Goal: Transaction & Acquisition: Purchase product/service

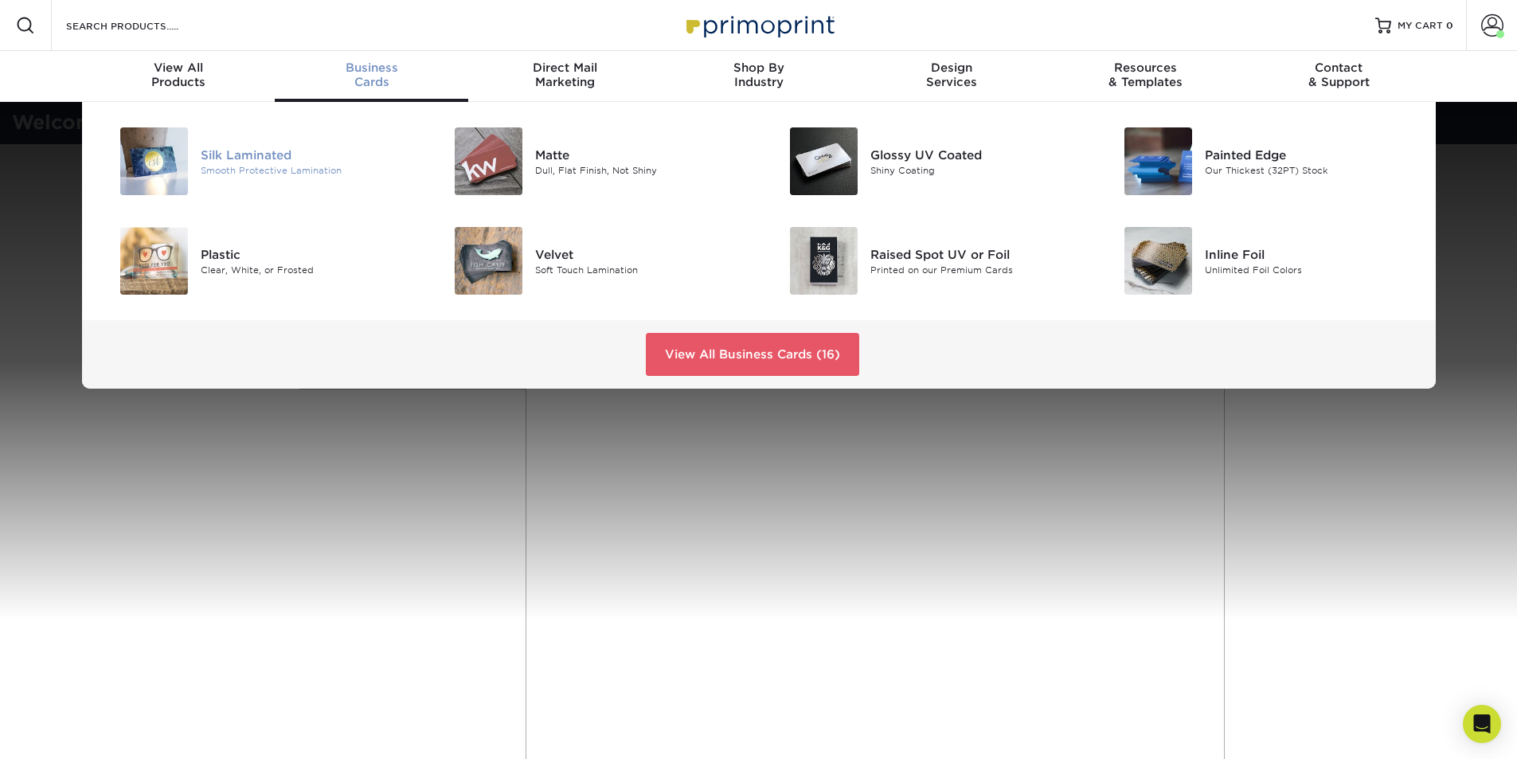
click at [279, 167] on div "Smooth Protective Lamination" at bounding box center [306, 170] width 211 height 14
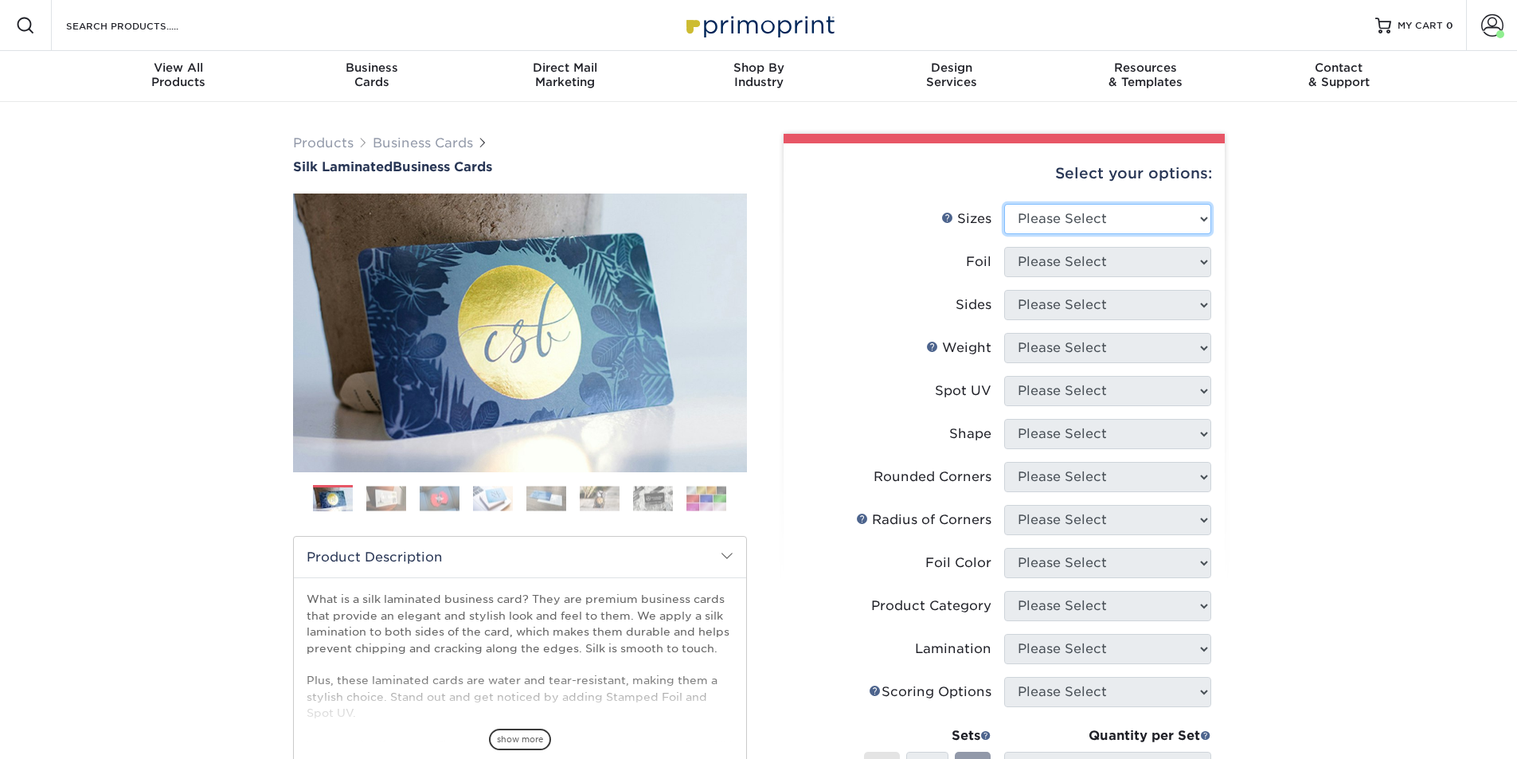
click at [1042, 208] on select "Please Select 1.5" x 3.5" - Mini 1.75" x 3.5" - Mini 2" x 2" - Square 2" x 3" -…" at bounding box center [1107, 219] width 207 height 30
select select "2.00x3.50"
click at [1004, 204] on select "Please Select 1.5" x 3.5" - Mini 1.75" x 3.5" - Mini 2" x 2" - Square 2" x 3" -…" at bounding box center [1107, 219] width 207 height 30
click at [1111, 273] on select "Please Select Yes No" at bounding box center [1107, 262] width 207 height 30
select select "0"
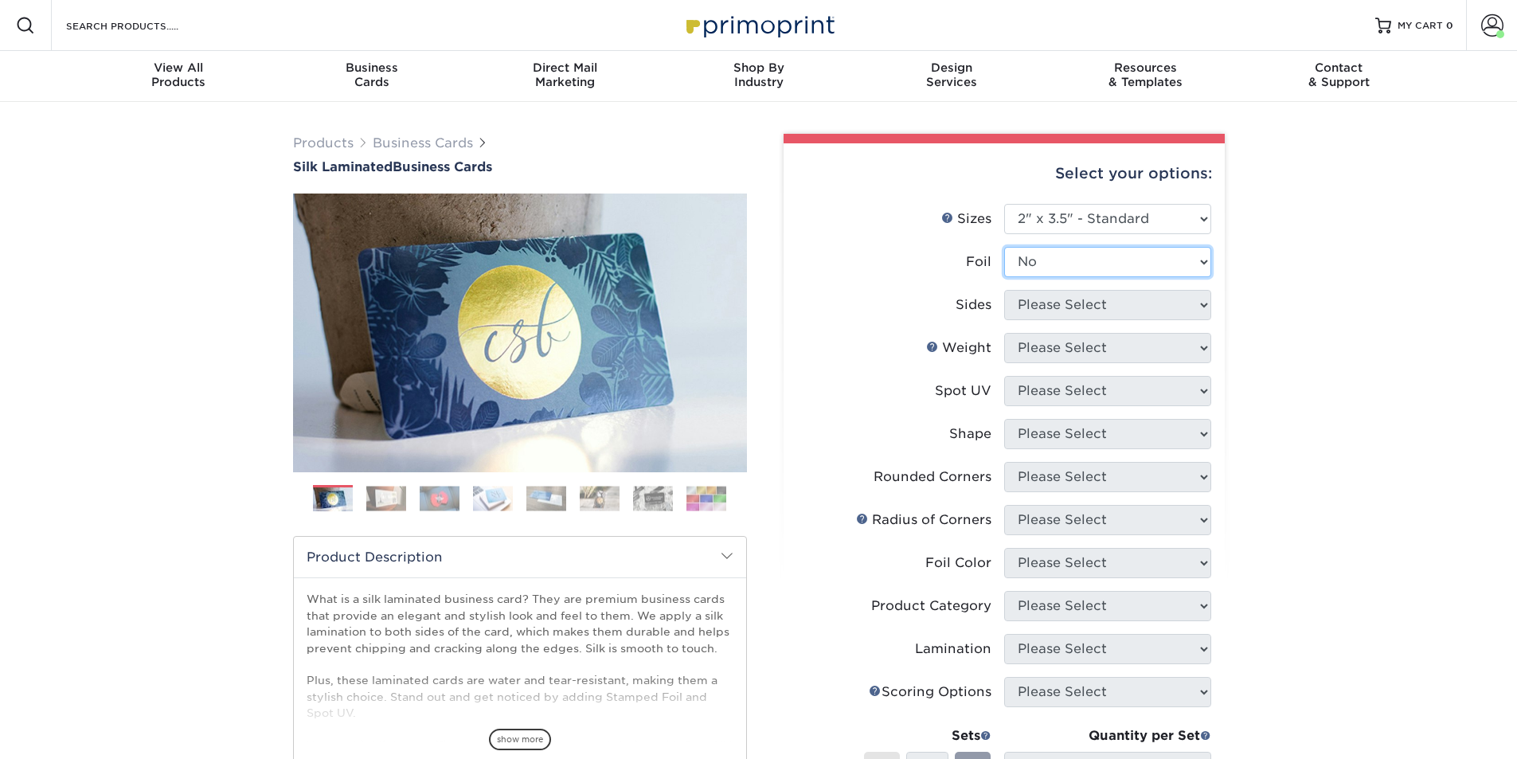
click at [1004, 247] on select "Please Select Yes No" at bounding box center [1107, 262] width 207 height 30
click at [1103, 316] on select "Please Select Print Both Sides Print Front Only" at bounding box center [1107, 305] width 207 height 30
click at [1107, 314] on select "Please Select Print Both Sides Print Front Only" at bounding box center [1107, 305] width 207 height 30
select select "13abbda7-1d64-4f25-8bb2-c179b224825d"
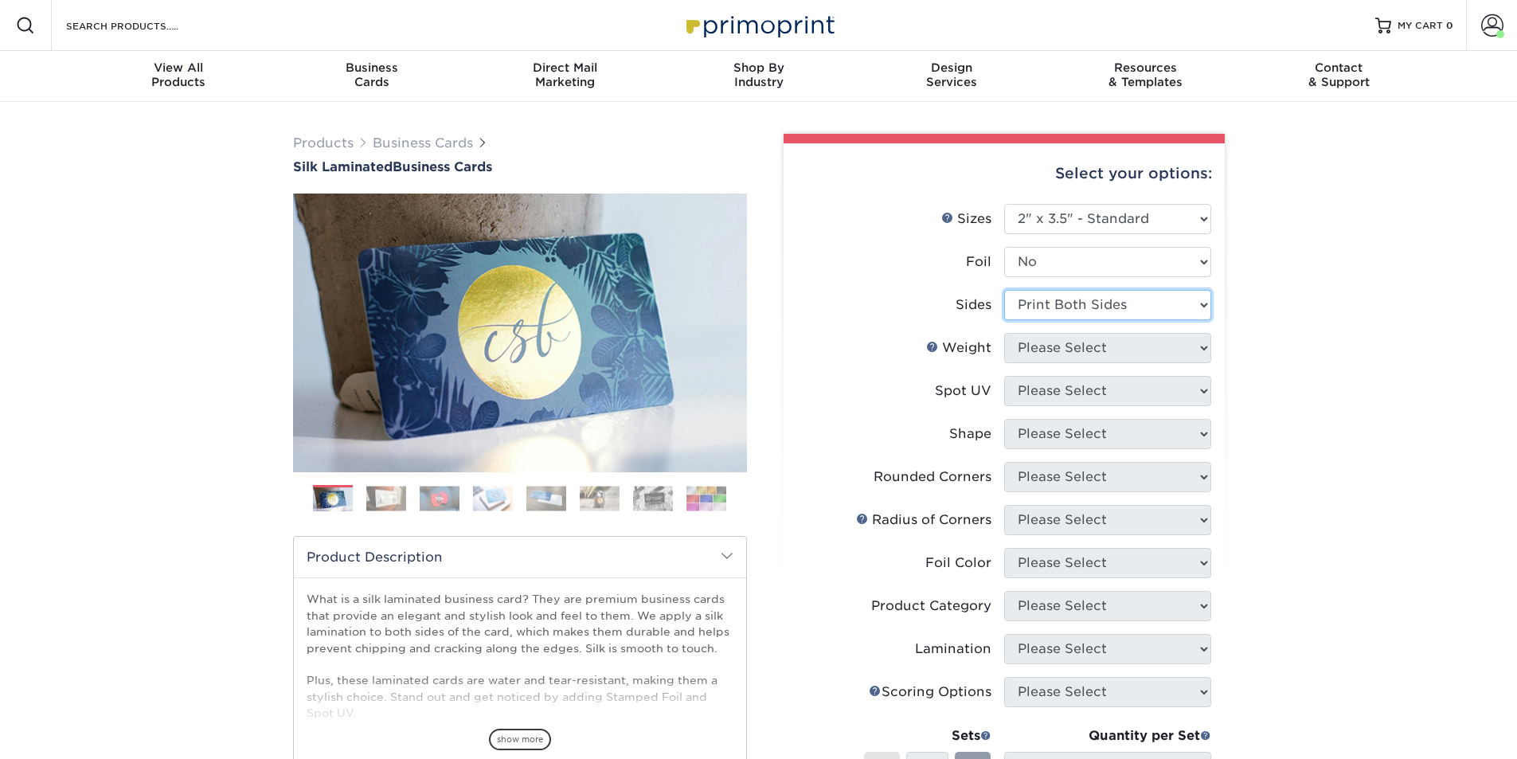
click at [1004, 290] on select "Please Select Print Both Sides Print Front Only" at bounding box center [1107, 305] width 207 height 30
click at [1107, 354] on select "Please Select 16PT" at bounding box center [1107, 348] width 207 height 30
select select "16PT"
click at [1004, 333] on select "Please Select 16PT" at bounding box center [1107, 348] width 207 height 30
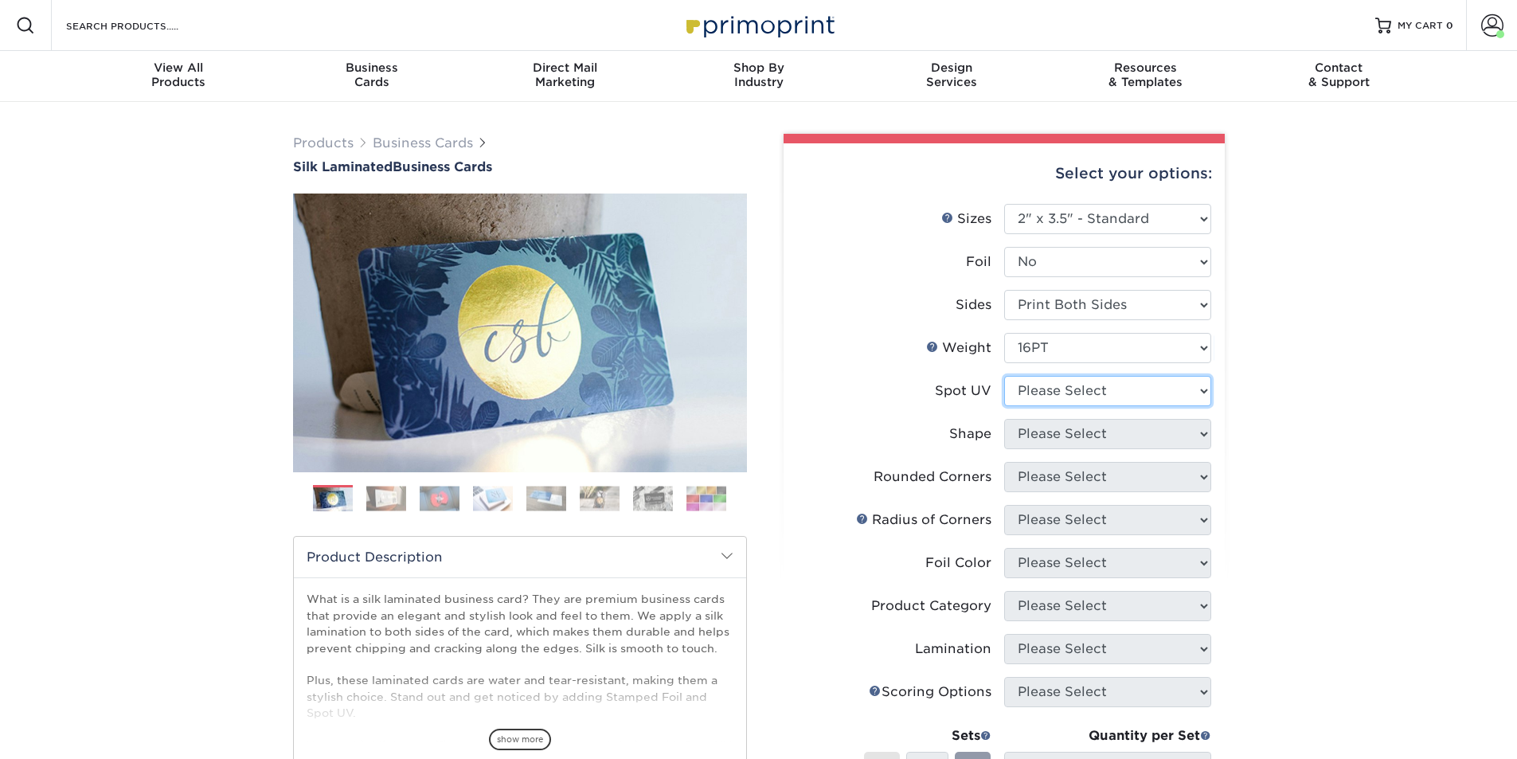
click at [1113, 390] on select "Please Select No Spot UV Front and Back (Both Sides) Front Only Back Only" at bounding box center [1107, 391] width 207 height 30
select select "3"
click at [1004, 376] on select "Please Select No Spot UV Front and Back (Both Sides) Front Only Back Only" at bounding box center [1107, 391] width 207 height 30
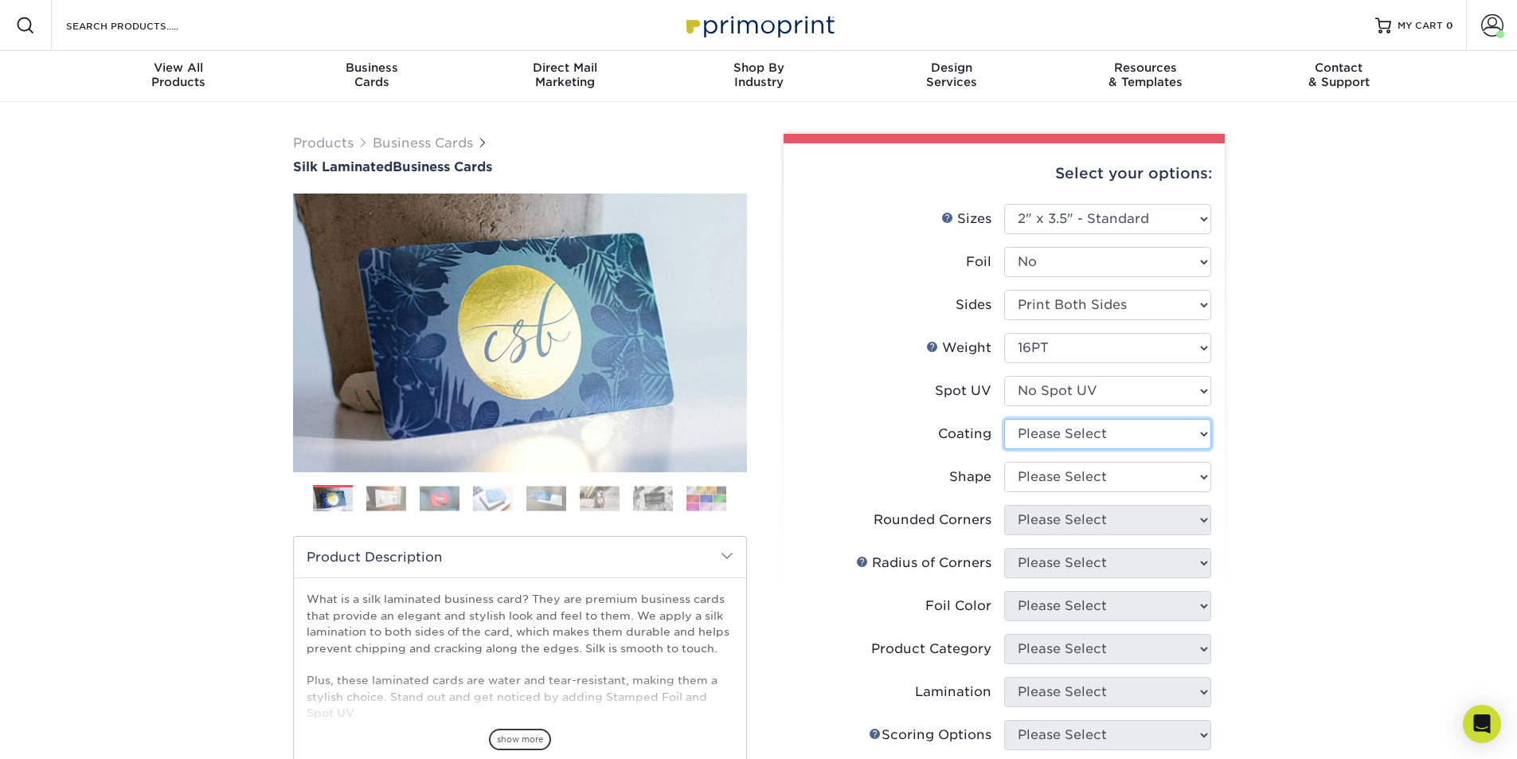
click at [1092, 439] on select at bounding box center [1107, 434] width 207 height 30
select select "3e7618de-abca-4bda-9f97-8b9129e913d8"
click at [1004, 419] on select at bounding box center [1107, 434] width 207 height 30
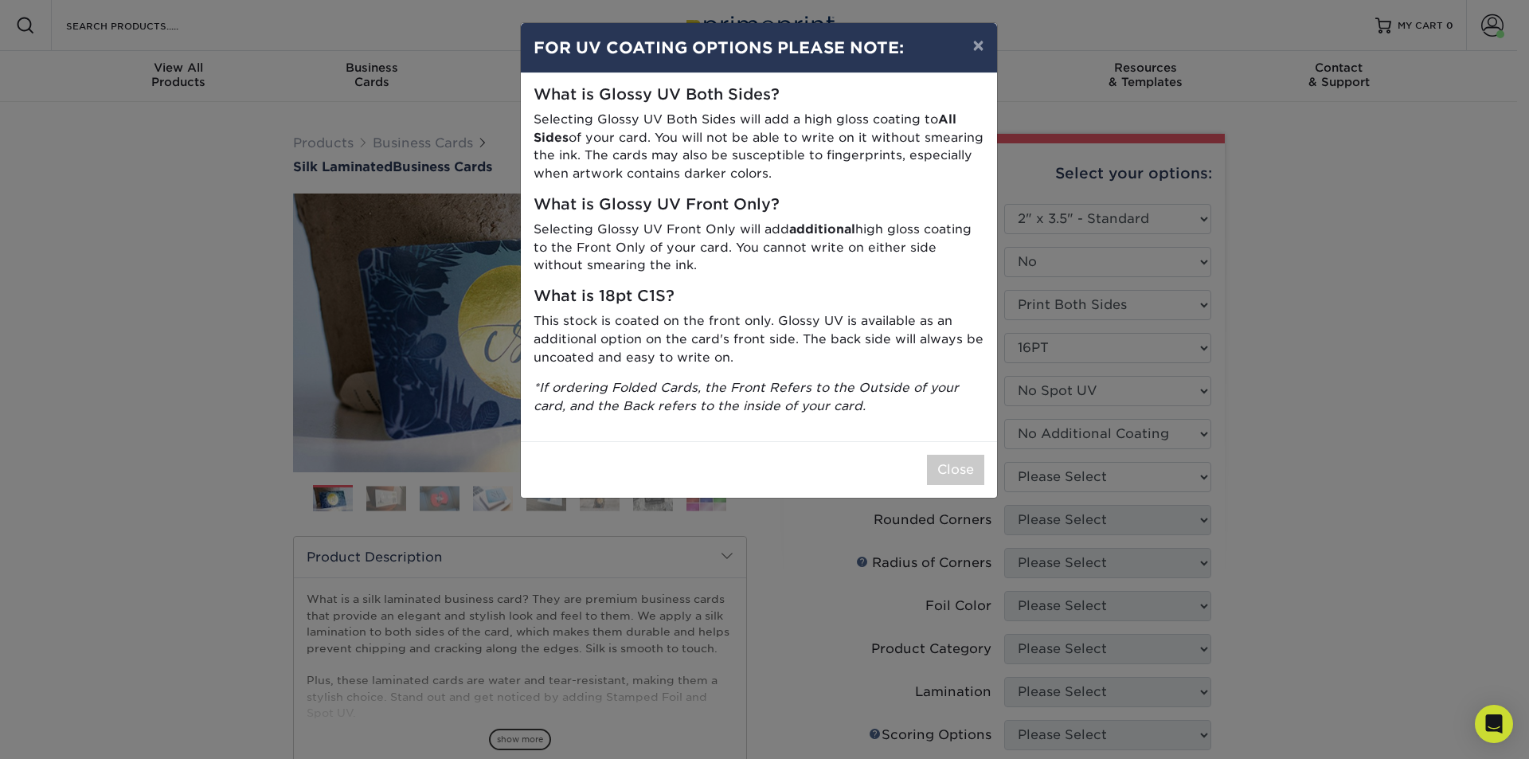
click at [1095, 485] on div "× FOR UV COATING OPTIONS PLEASE NOTE: What is Glossy UV Both Sides? Selecting G…" at bounding box center [764, 379] width 1529 height 759
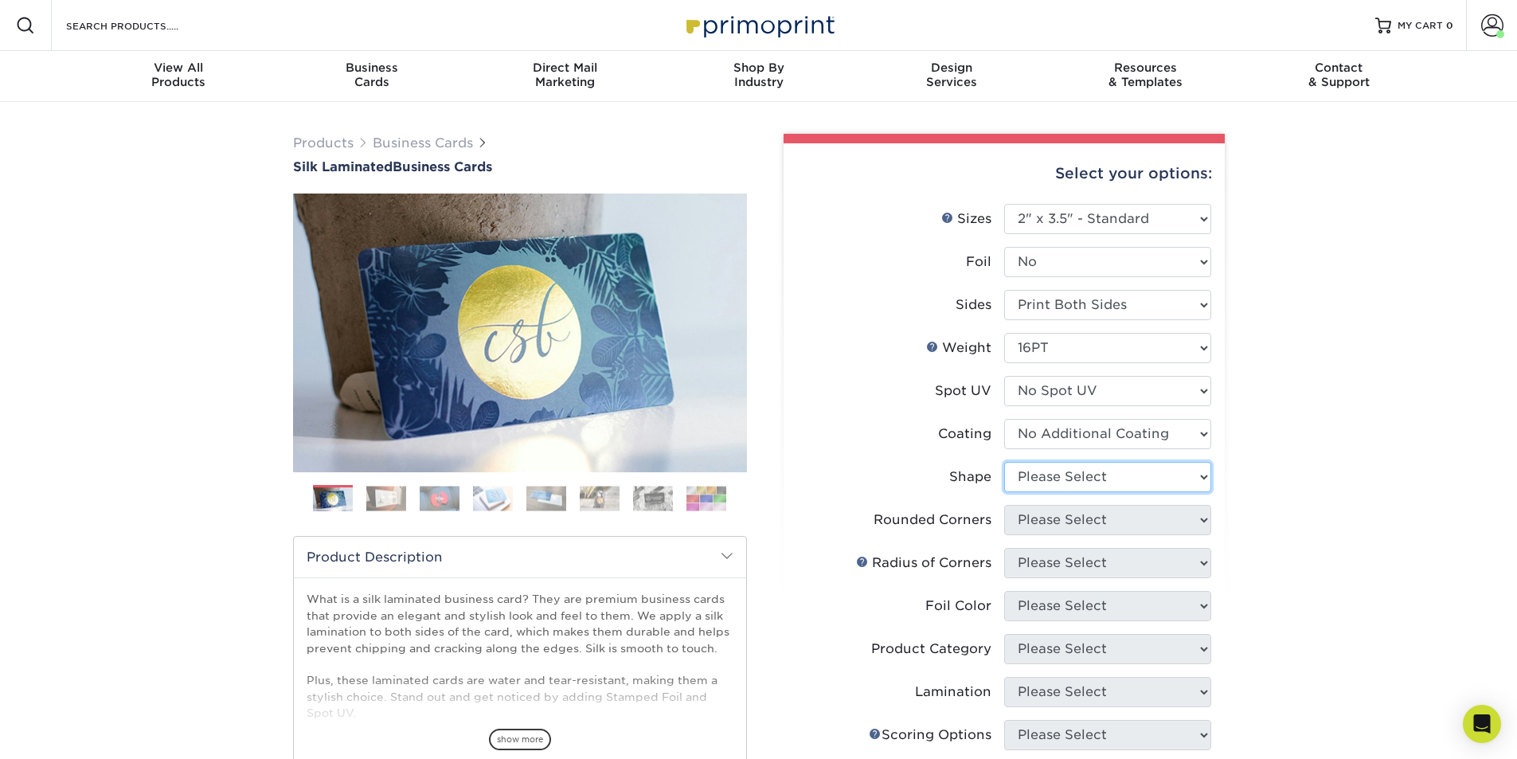
click at [1095, 485] on select "Please Select Standard Oval" at bounding box center [1107, 477] width 207 height 30
select select "standard"
click at [1004, 462] on select "Please Select Standard Oval" at bounding box center [1107, 477] width 207 height 30
click at [1095, 525] on select "Please Select Yes - Round 2 Corners Yes - Round 4 Corners No" at bounding box center [1107, 520] width 207 height 30
select select "7672df9e-0e0a-464d-8e1f-920c575e4da3"
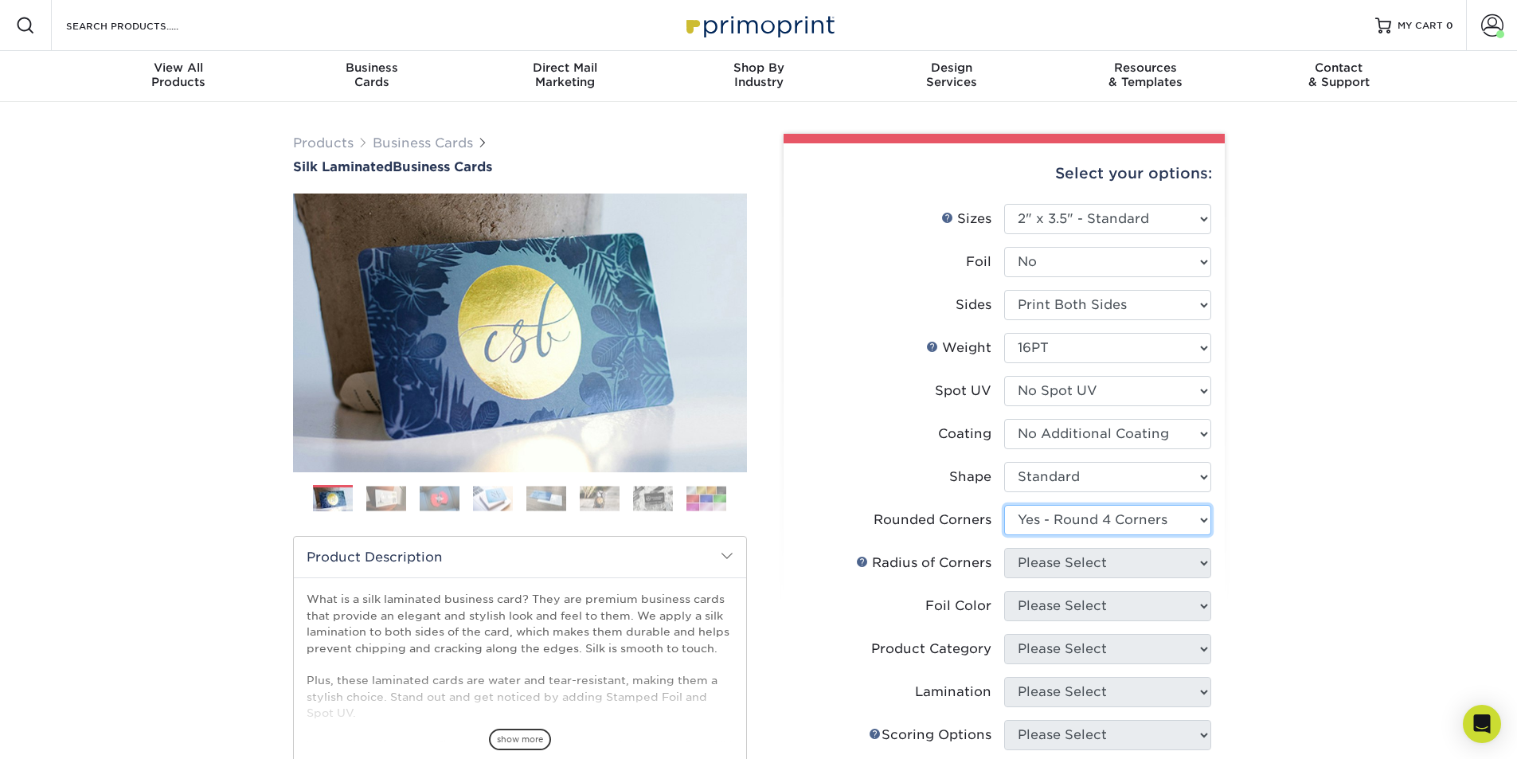
click at [1004, 505] on select "Please Select Yes - Round 2 Corners Yes - Round 4 Corners No" at bounding box center [1107, 520] width 207 height 30
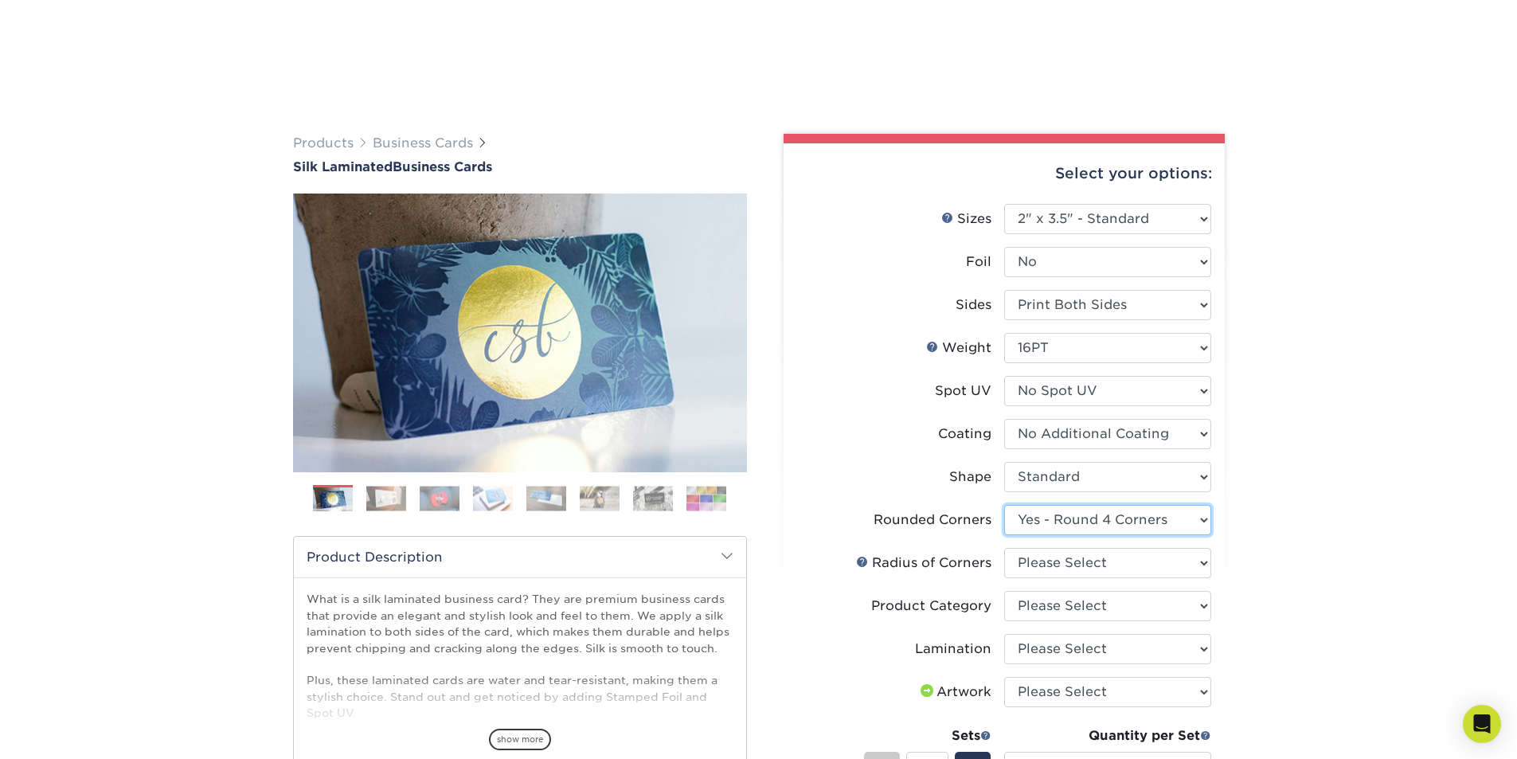
scroll to position [318, 0]
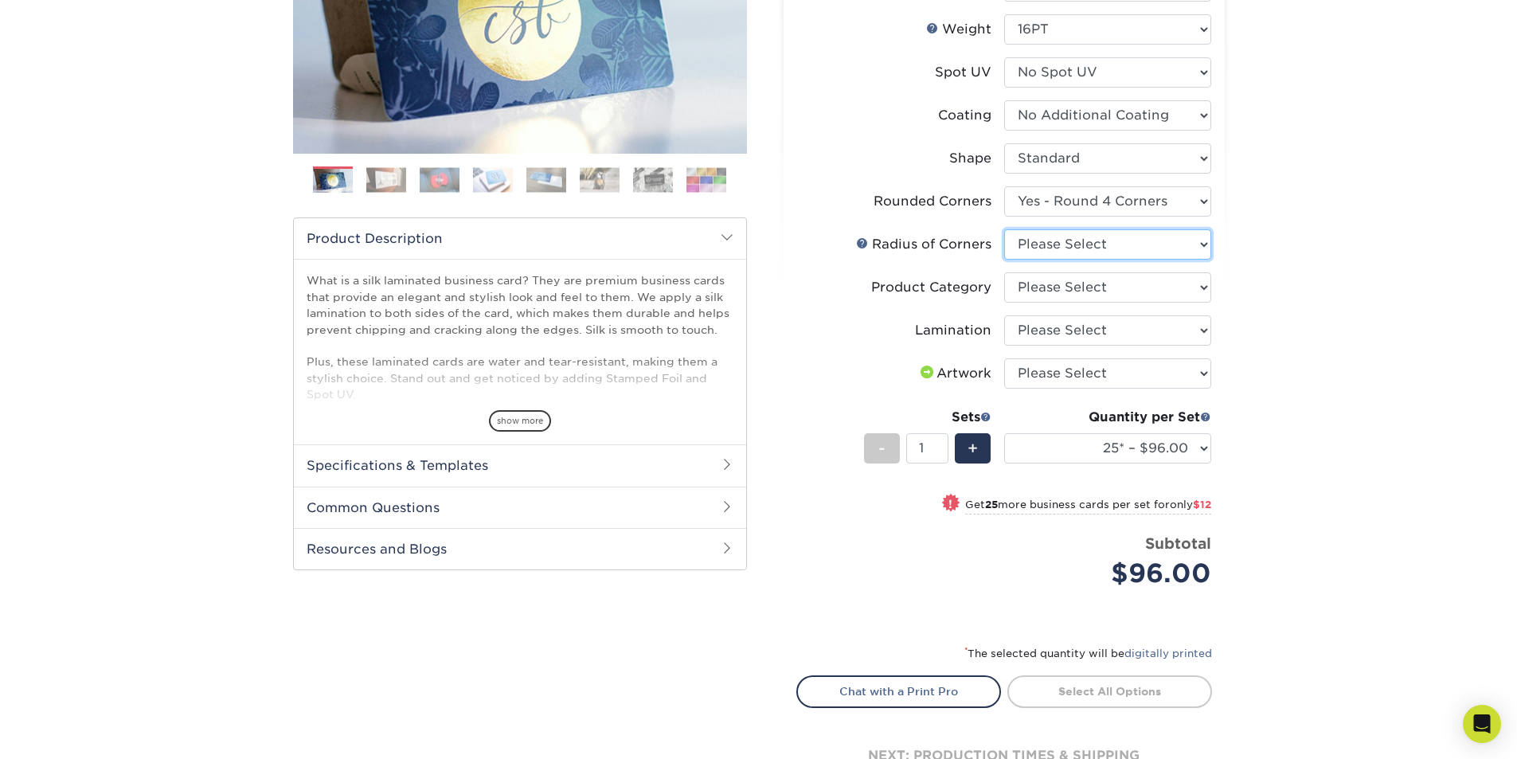
click at [1047, 238] on select "Please Select Rounded 1/8" Rounded 1/4"" at bounding box center [1107, 244] width 207 height 30
select select "479fbfe7-6a0c-4895-8c9a-81739b7486c9"
click at [1004, 229] on select "Please Select Rounded 1/8" Rounded 1/4"" at bounding box center [1107, 244] width 207 height 30
click at [1072, 291] on select "Please Select Business Cards" at bounding box center [1107, 287] width 207 height 30
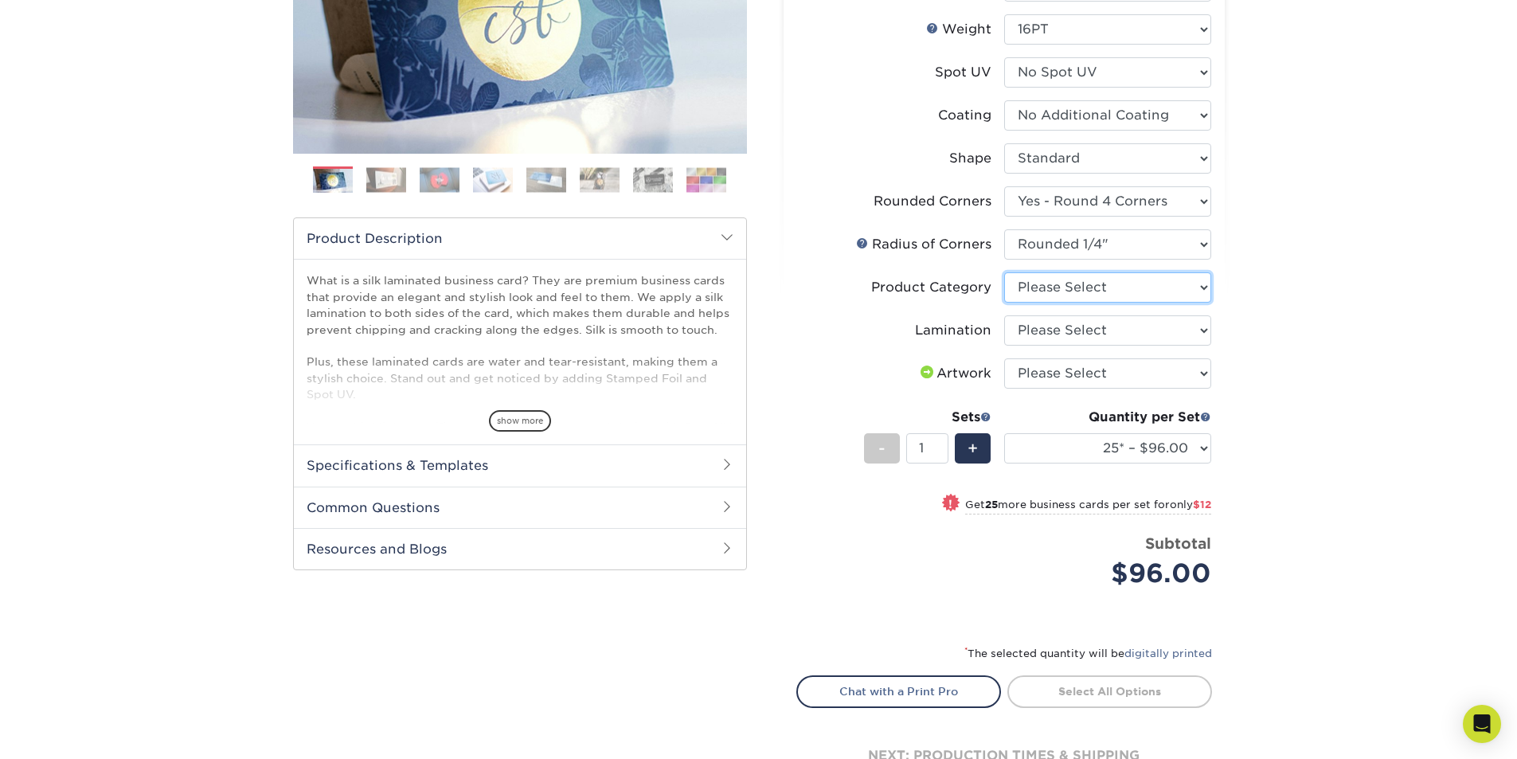
click at [1076, 293] on select "Please Select Business Cards" at bounding box center [1107, 287] width 207 height 30
select select "3b5148f1-0588-4f88-a218-97bcfdce65c1"
click at [1004, 272] on select "Please Select Business Cards" at bounding box center [1107, 287] width 207 height 30
click at [1076, 331] on select "Please Select Silk" at bounding box center [1107, 330] width 207 height 30
select select "ccacb42f-45f7-42d3-bbd3-7c8421cf37f0"
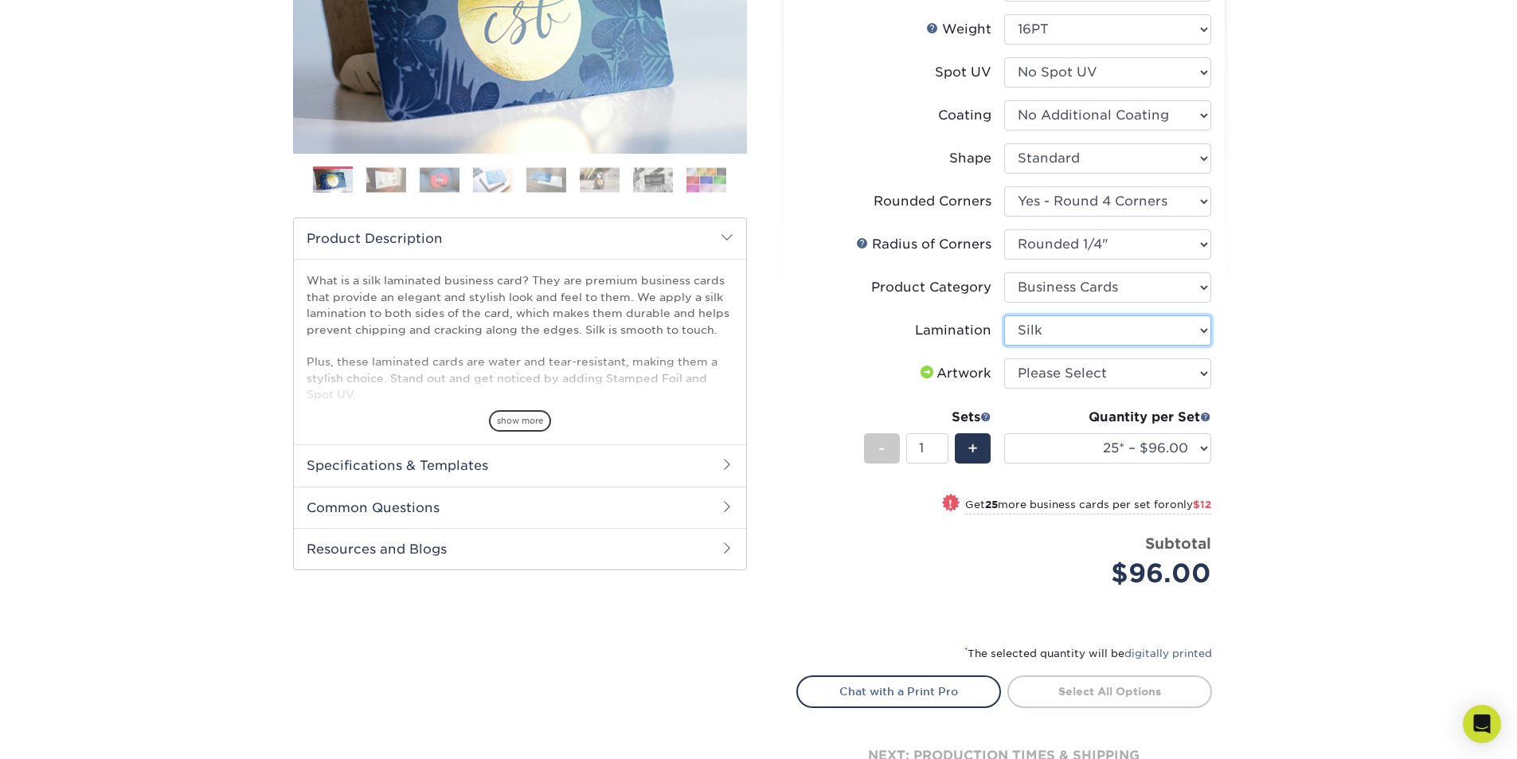
click at [1004, 315] on select "Please Select Silk" at bounding box center [1107, 330] width 207 height 30
click at [1076, 374] on select "Please Select I will upload files I need a design - $100" at bounding box center [1107, 373] width 207 height 30
select select "upload"
click at [1004, 358] on select "Please Select I will upload files I need a design - $100" at bounding box center [1107, 373] width 207 height 30
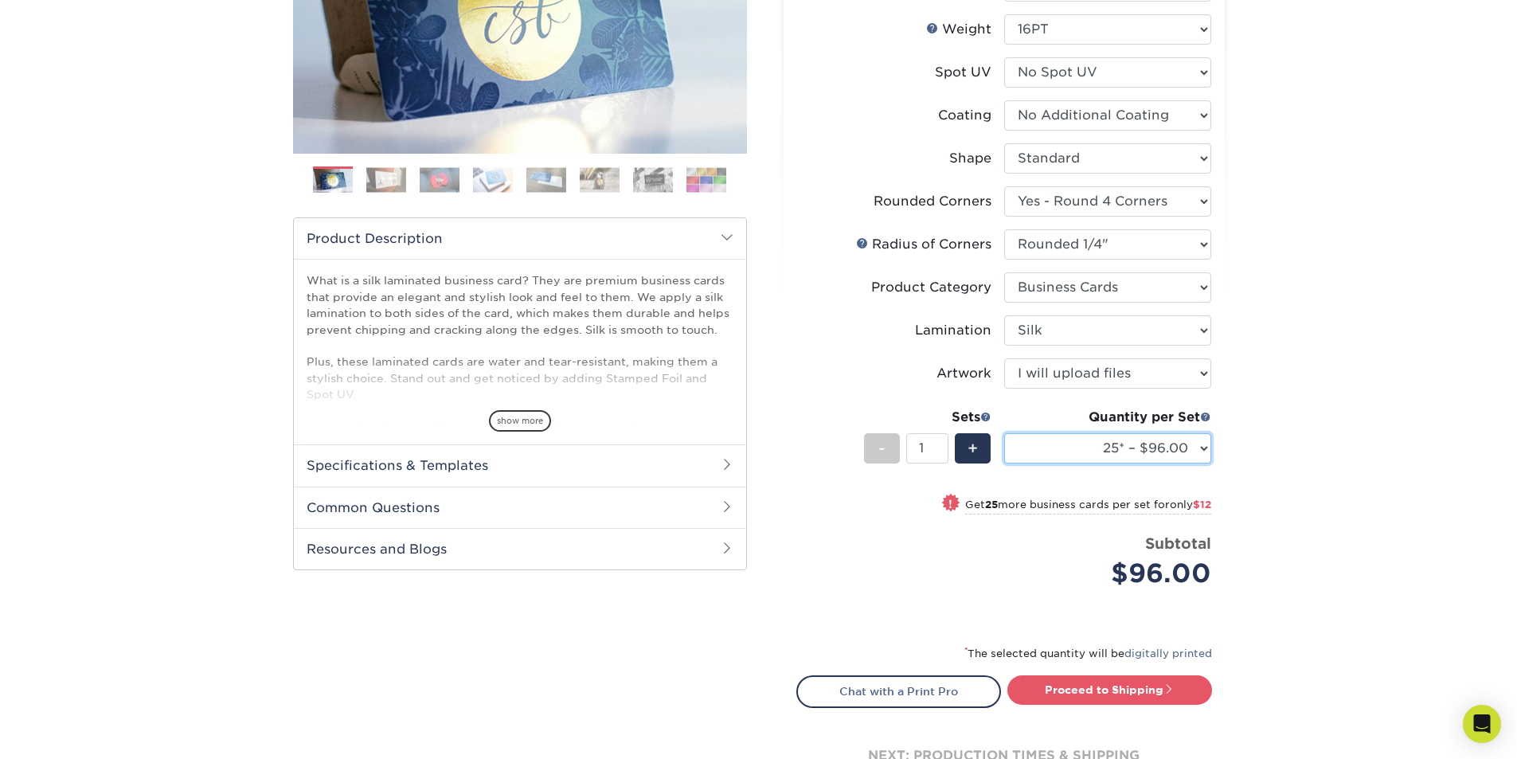
click at [1147, 460] on select "25* – $96.00 50* – $108.00 75* – $120.00 100* – $128.00 250* – $136.00 500 – $1…" at bounding box center [1107, 448] width 207 height 30
select select "100* – $128.00"
click at [1004, 433] on select "25* – $96.00 50* – $108.00 75* – $120.00 100* – $128.00 250* – $136.00 500 – $1…" at bounding box center [1107, 448] width 207 height 30
click at [1079, 687] on link "Proceed to Shipping" at bounding box center [1109, 689] width 205 height 29
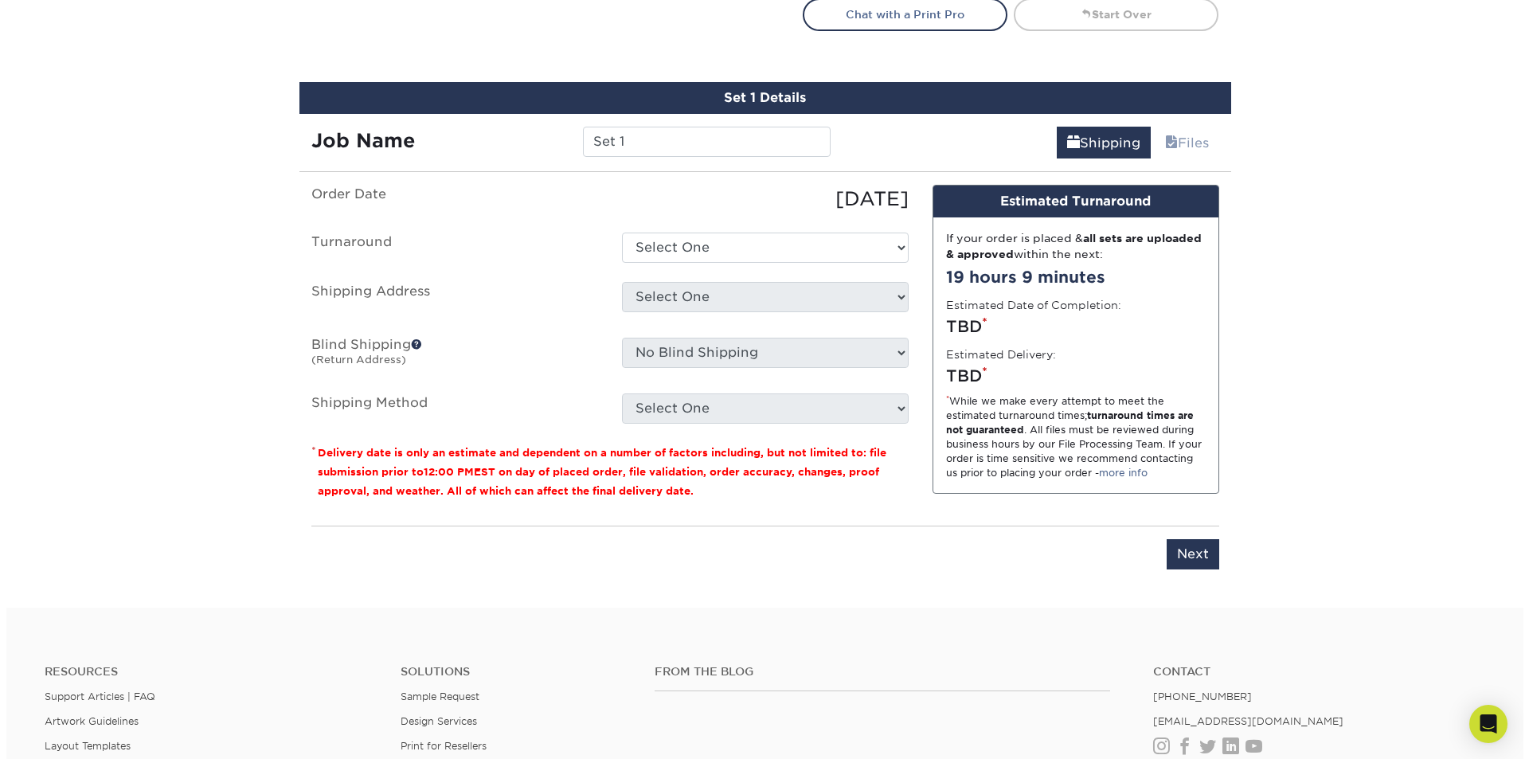
scroll to position [1037, 0]
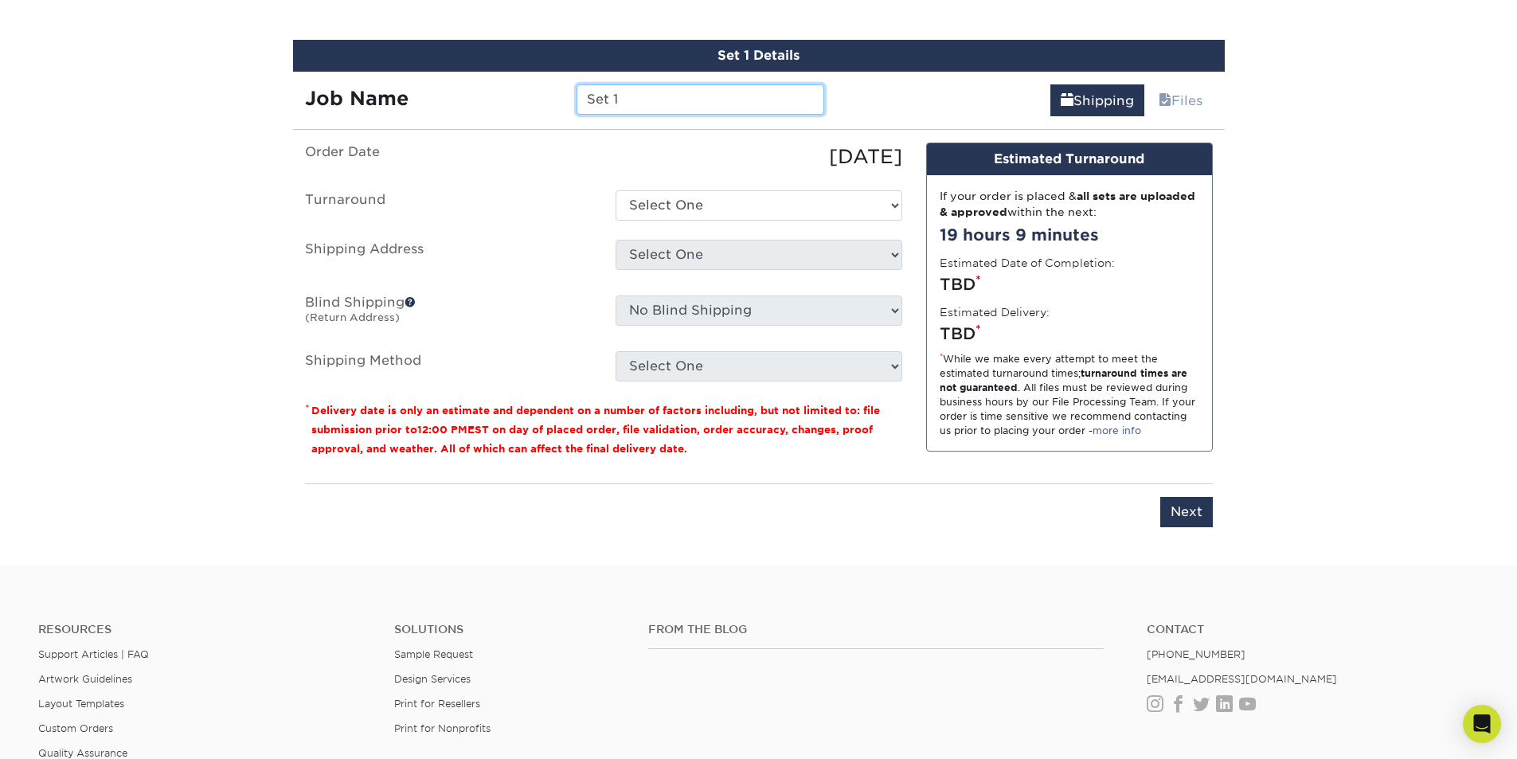
click at [701, 94] on input "Set 1" at bounding box center [700, 99] width 248 height 30
click at [669, 97] on input "Kara -Ves" at bounding box center [700, 99] width 248 height 30
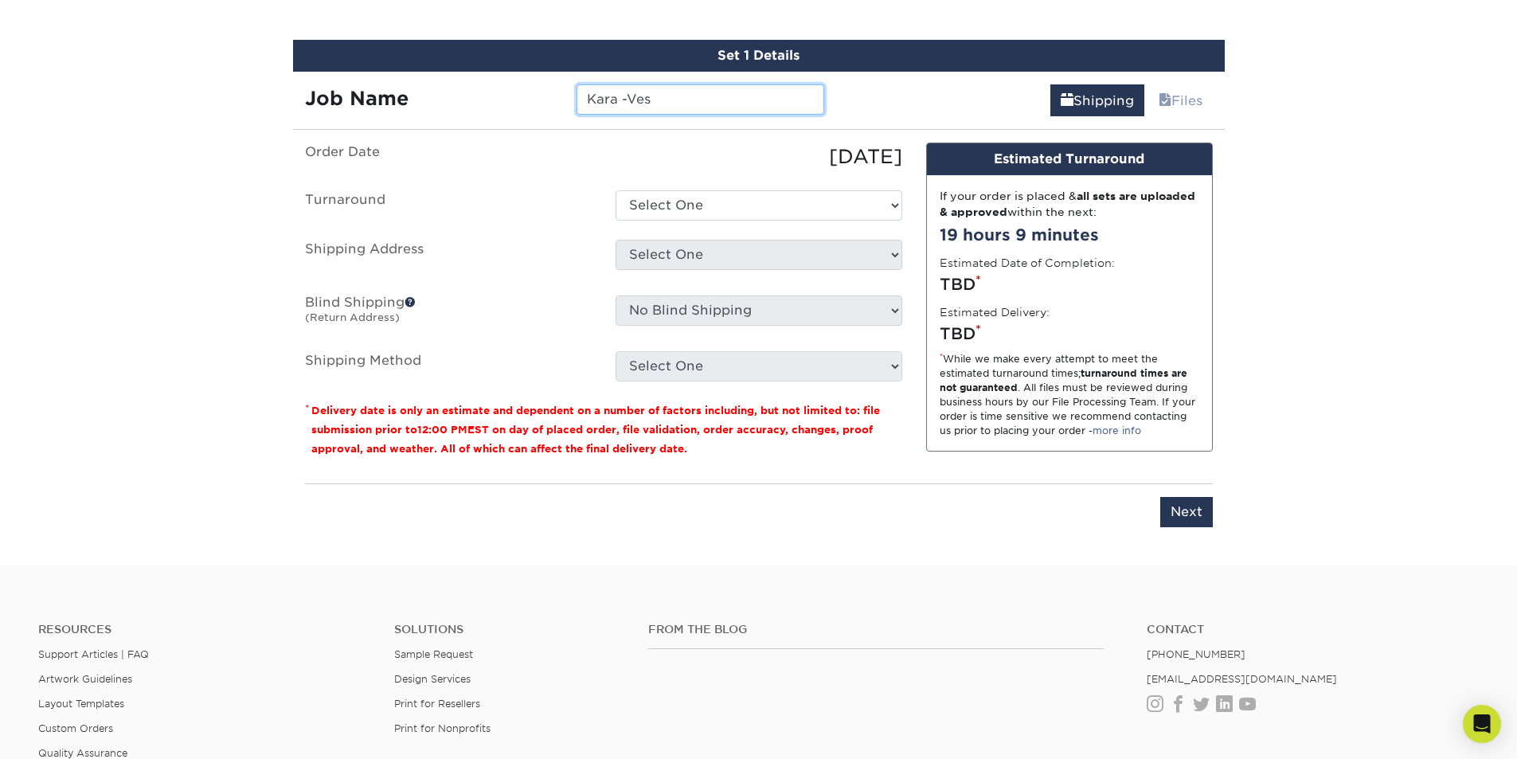
click at [669, 97] on input "Kara -Ves" at bounding box center [700, 99] width 248 height 30
paste input "Childress"
type input "VES - [PERSON_NAME]"
click at [734, 206] on select "Select One 2-4 Business Days 2 Day Next Business Day" at bounding box center [758, 205] width 287 height 30
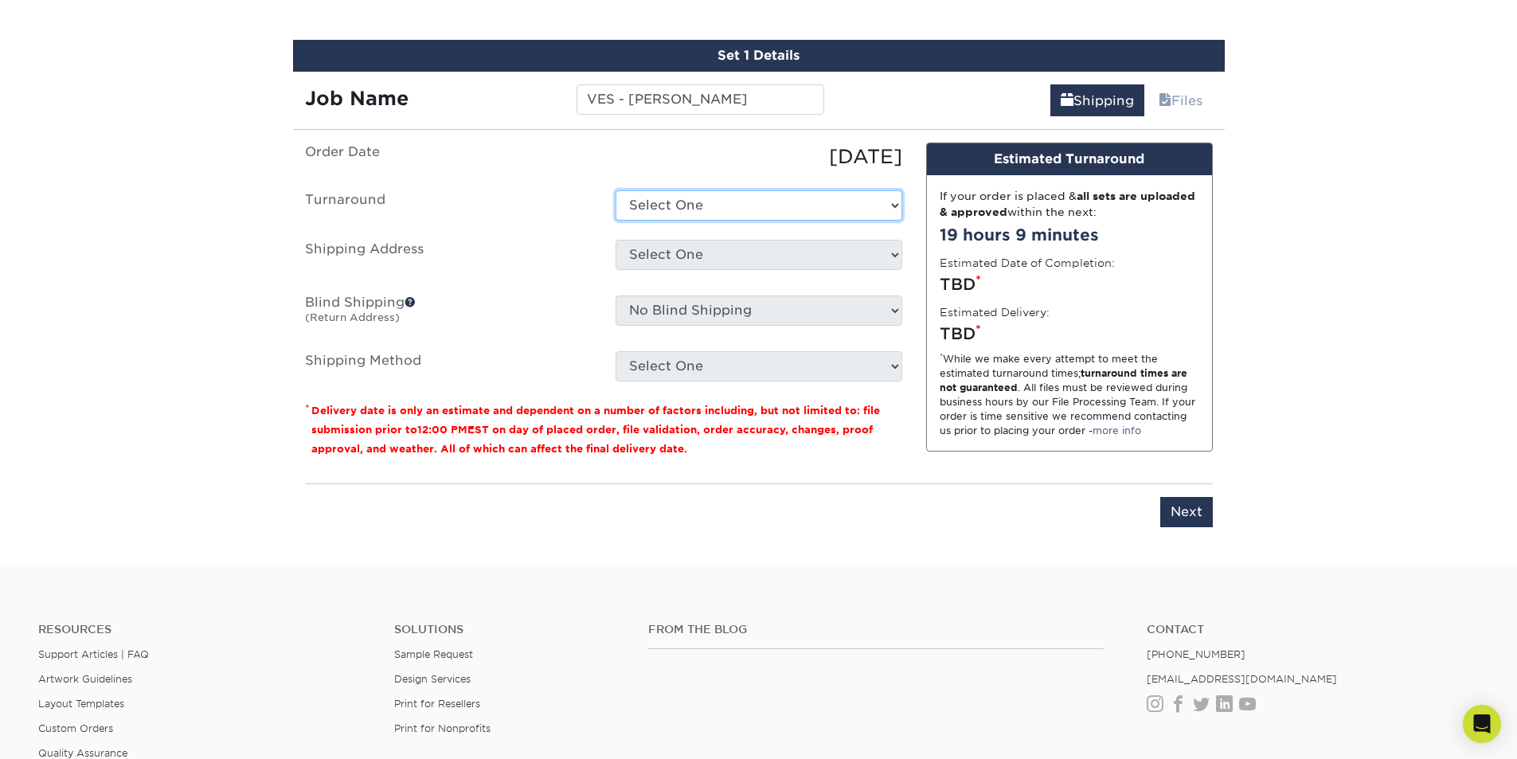
select select "ed7ae480-3960-40cf-b43e-4f766b9c794f"
click at [615, 190] on select "Select One 2-4 Business Days 2 Day Next Business Day" at bounding box center [758, 205] width 287 height 30
click at [758, 251] on select "Select One ABS Kris King AccessPoint Office AGA Alex Wardlaw AGA Amanda Combs A…" at bounding box center [758, 255] width 287 height 30
select select "newaddress"
click at [615, 240] on select "Select One ABS Kris King AccessPoint Office AGA Alex Wardlaw AGA Amanda Combs A…" at bounding box center [758, 255] width 287 height 30
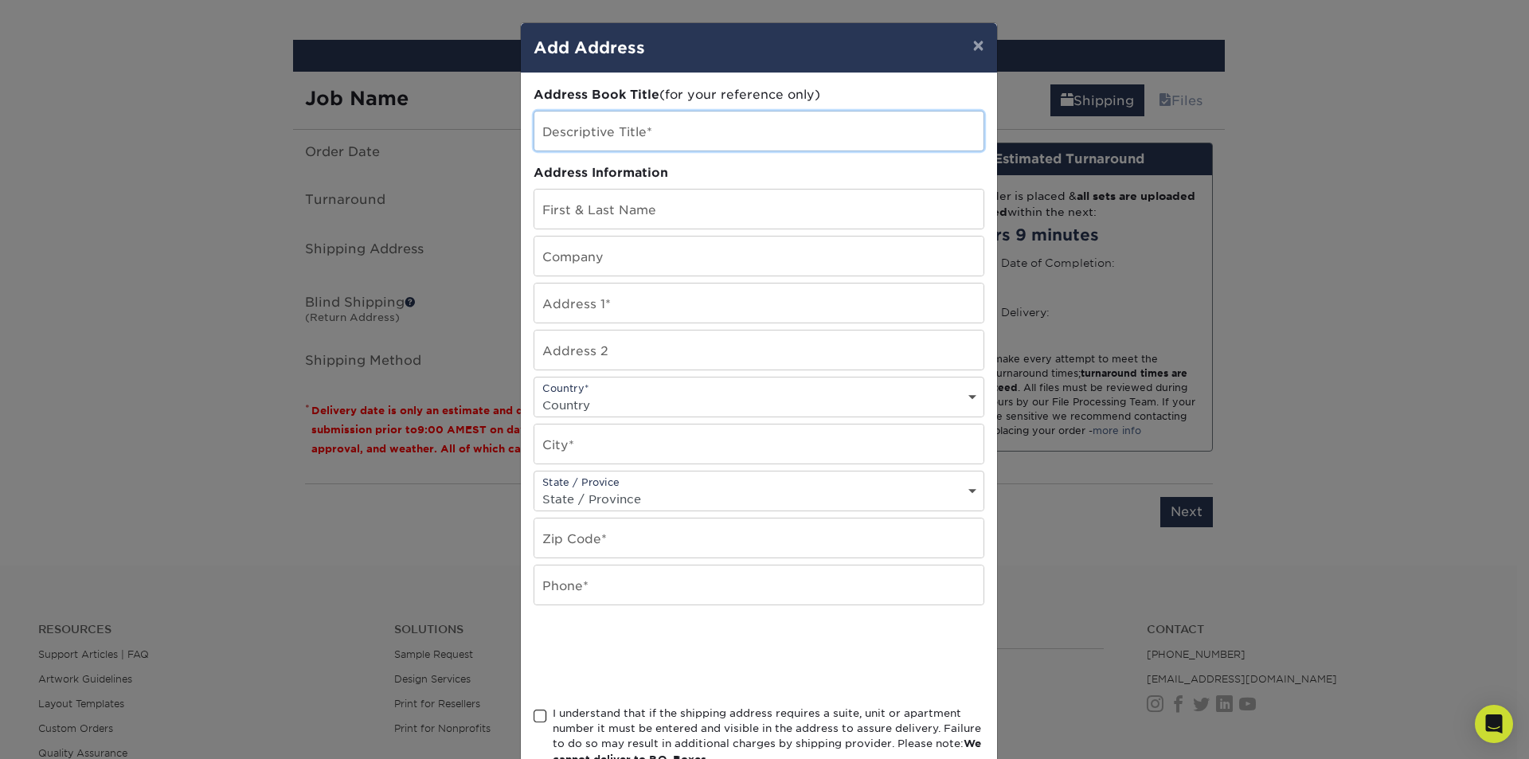
click at [695, 126] on input "text" at bounding box center [758, 130] width 449 height 39
type input "v"
paste input "[PERSON_NAME]"
type input "VES Kara Childress"
click at [718, 210] on input "text" at bounding box center [758, 208] width 449 height 39
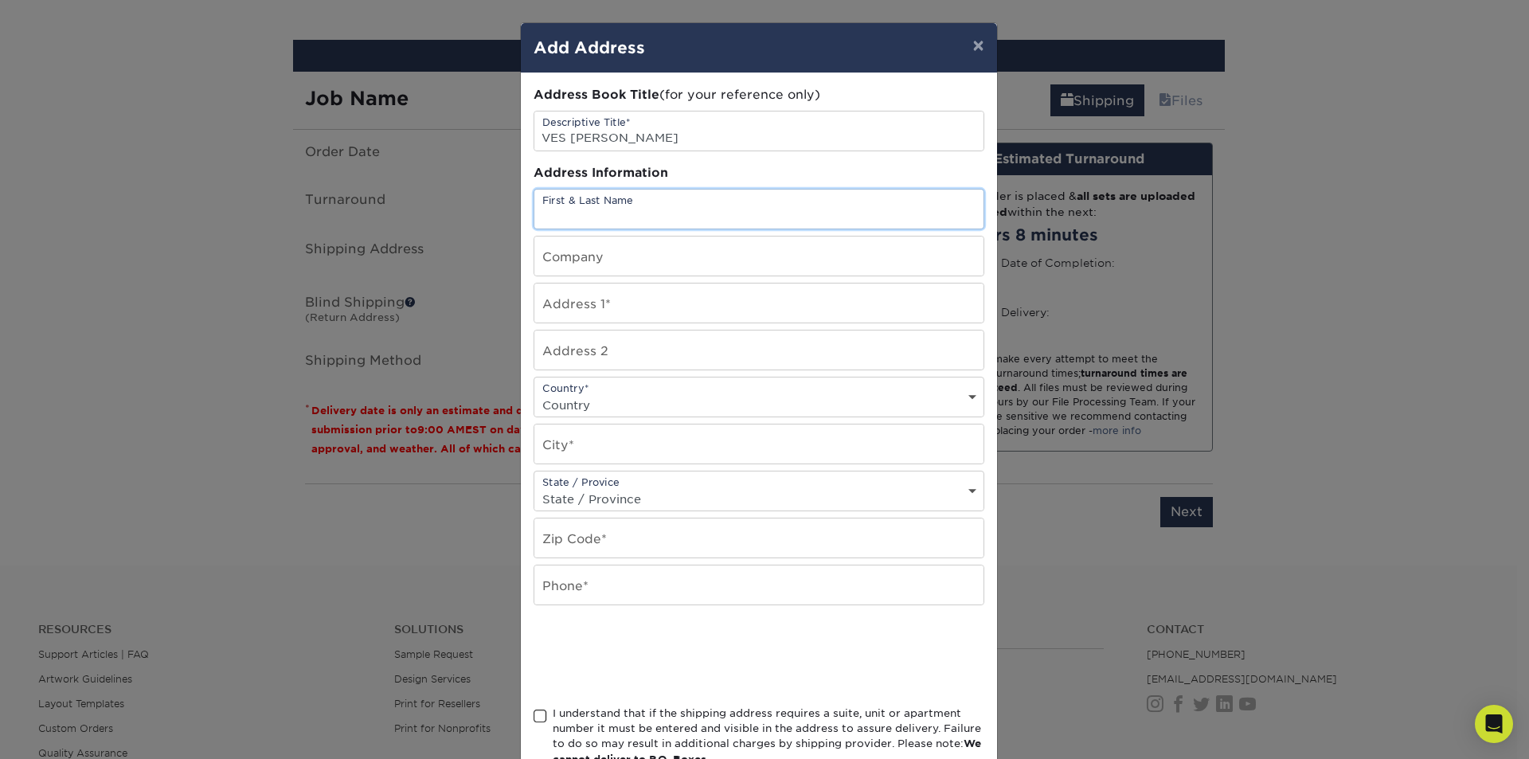
paste input "[PERSON_NAME]"
type input "[PERSON_NAME]"
click at [709, 257] on input "text" at bounding box center [758, 255] width 449 height 39
type input "VENSURE"
click at [573, 302] on input "text" at bounding box center [758, 302] width 449 height 39
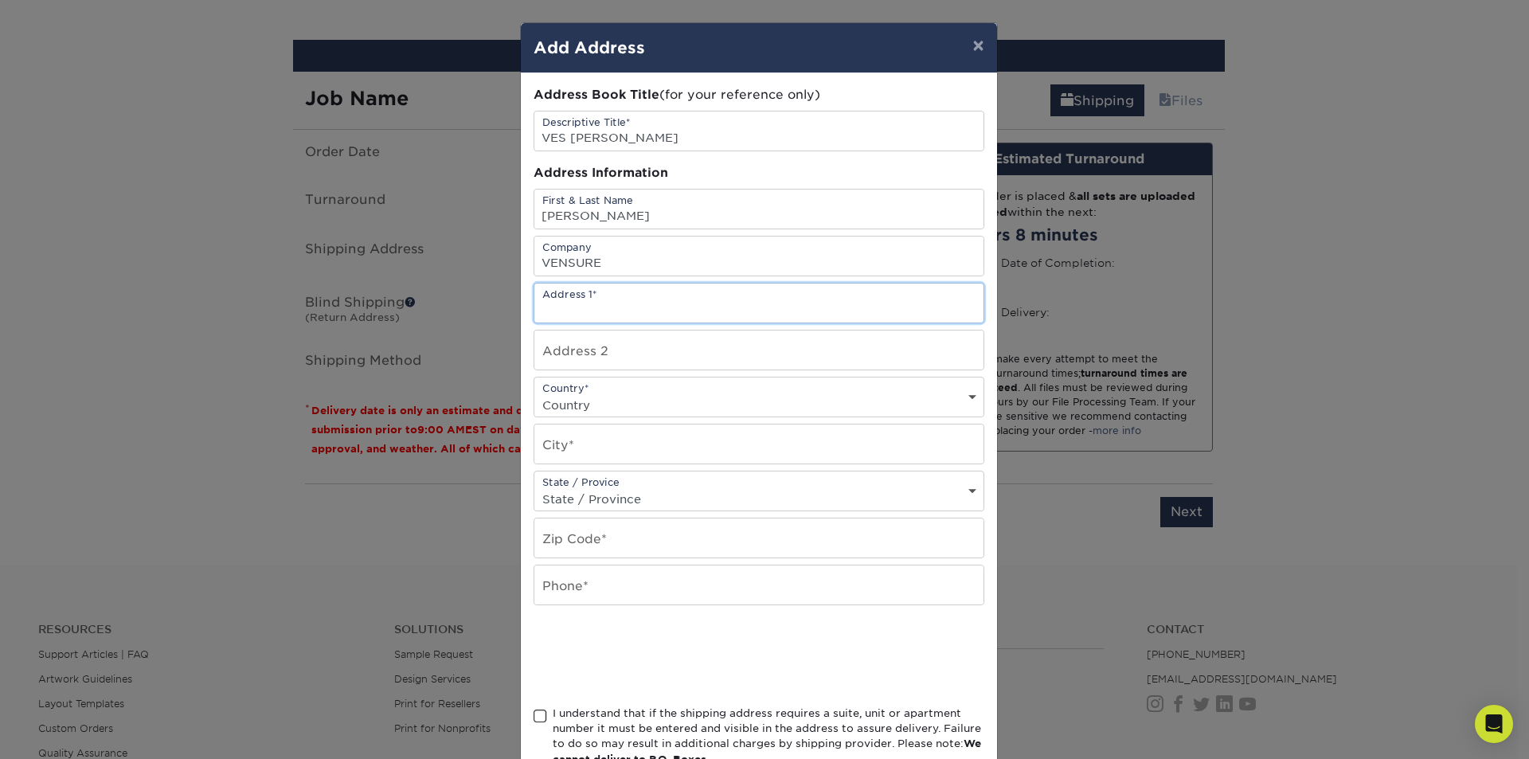
paste input "1158 Hunters Haven Drive"
type input "1158 Hunters Haven Drive"
click at [617, 396] on select "Country United States Canada ----------------------------- Afghanistan Albania …" at bounding box center [758, 404] width 449 height 23
select select "US"
click at [534, 393] on select "Country United States Canada ----------------------------- Afghanistan Albania …" at bounding box center [758, 404] width 449 height 23
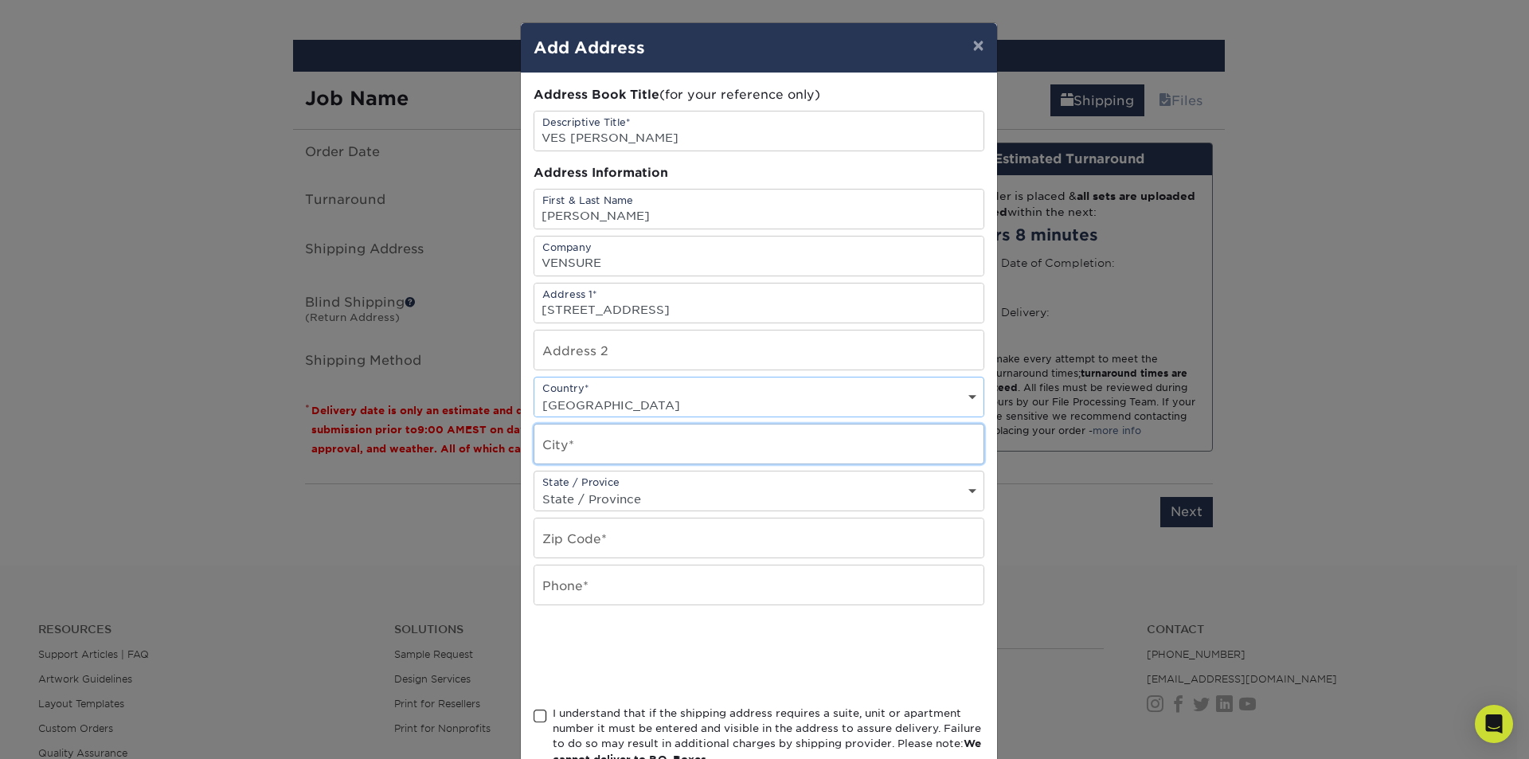
click at [606, 431] on input "text" at bounding box center [758, 443] width 449 height 39
paste input "Kennedale"
type input "Kennedale"
click at [590, 491] on select "State / Province Alabama Alaska Arizona Arkansas California Colorado Connecticu…" at bounding box center [758, 498] width 449 height 23
select select "TX"
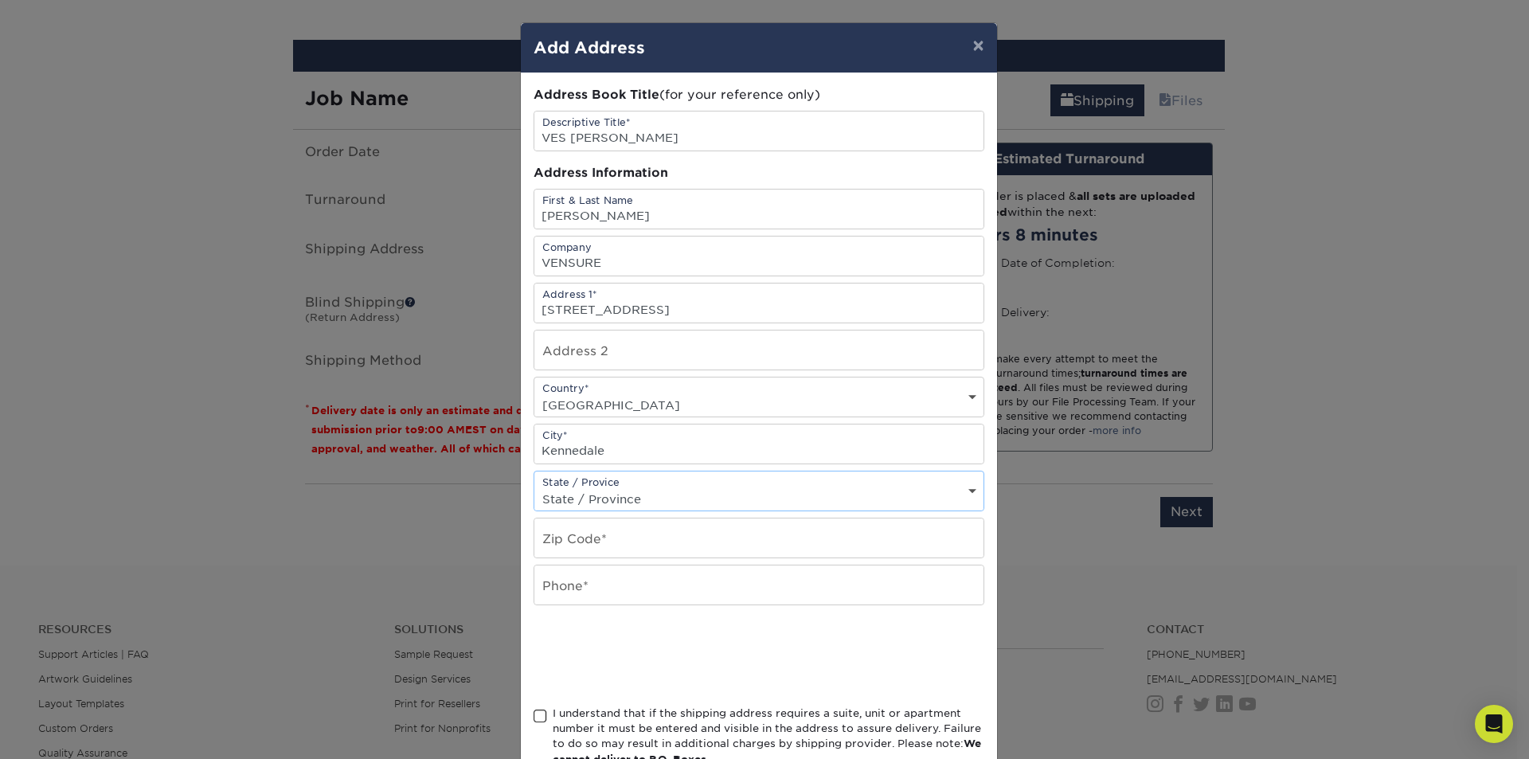
click at [534, 487] on select "State / Province Alabama Alaska Arizona Arkansas California Colorado Connecticu…" at bounding box center [758, 498] width 449 height 23
click at [610, 476] on div "State / Provice State / Province Alabama Alaska Arizona Arkansas California Col…" at bounding box center [758, 490] width 451 height 41
click at [602, 541] on input "text" at bounding box center [758, 537] width 449 height 39
paste input "76060"
type input "76060"
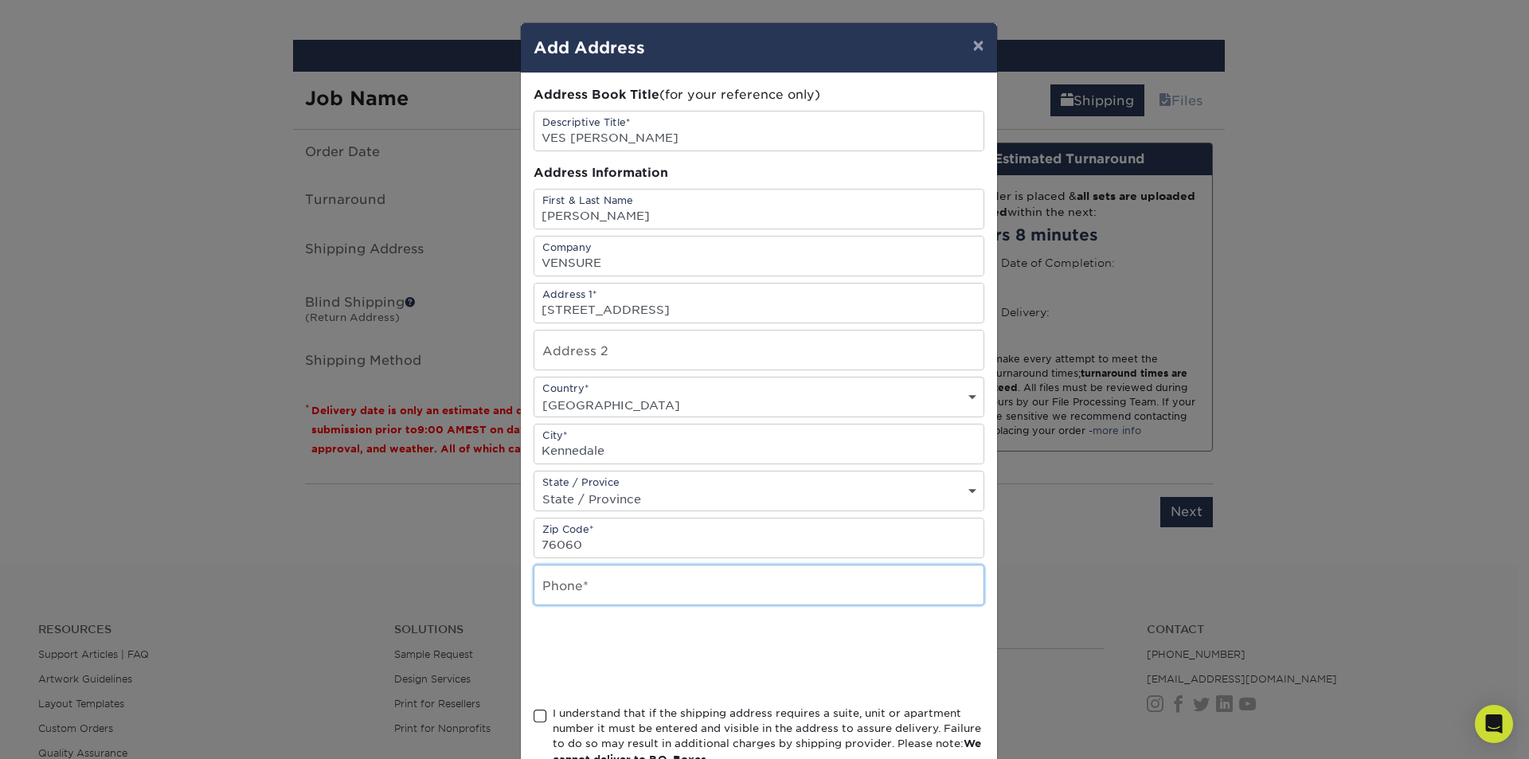
click at [560, 588] on input "text" at bounding box center [758, 584] width 449 height 39
click at [555, 586] on input "text" at bounding box center [758, 584] width 449 height 39
type input "6028813477"
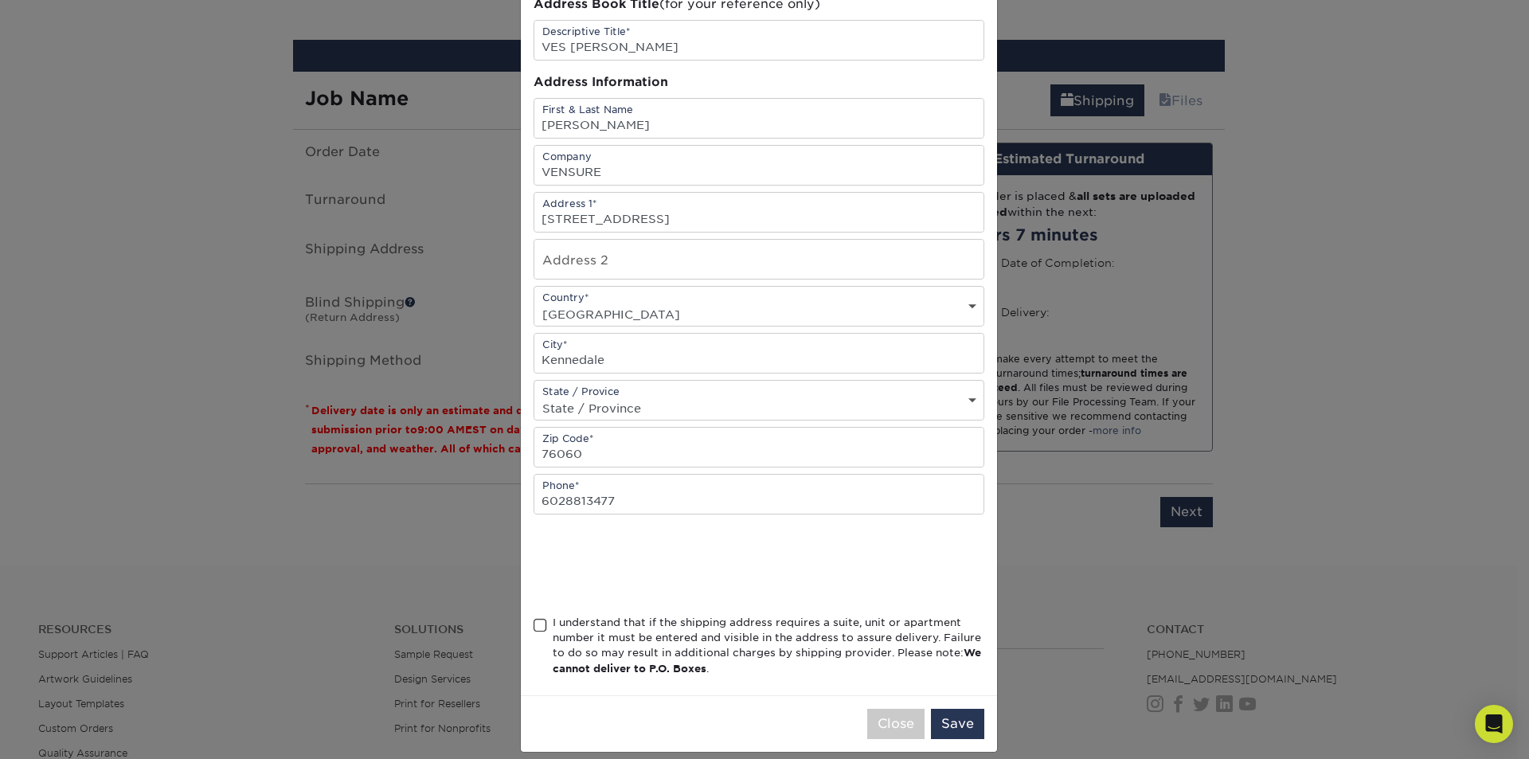
scroll to position [107, 0]
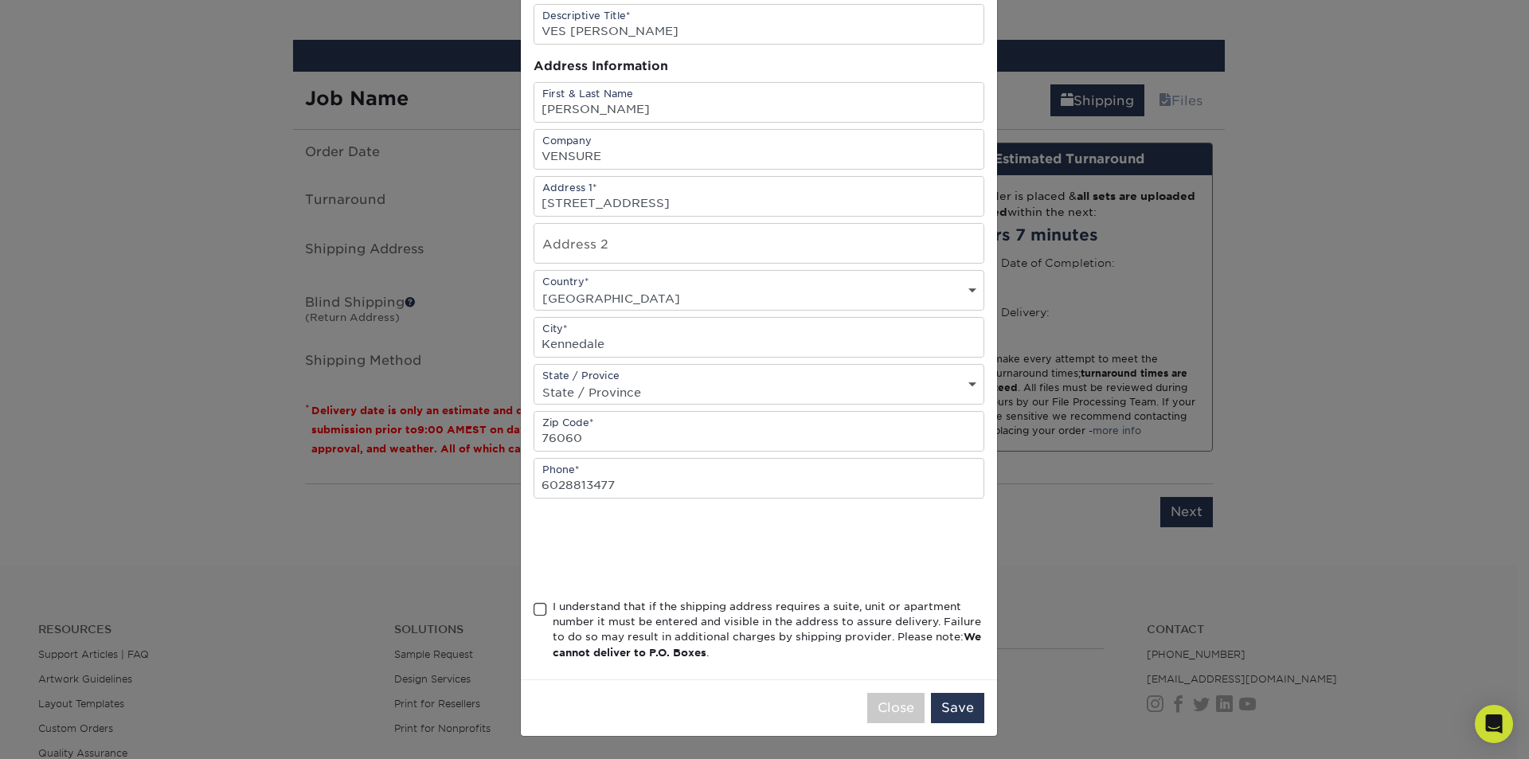
click at [536, 608] on span at bounding box center [540, 609] width 14 height 15
click at [0, 0] on input "I understand that if the shipping address requires a suite, unit or apartment n…" at bounding box center [0, 0] width 0 height 0
click at [958, 714] on button "Save" at bounding box center [957, 708] width 53 height 30
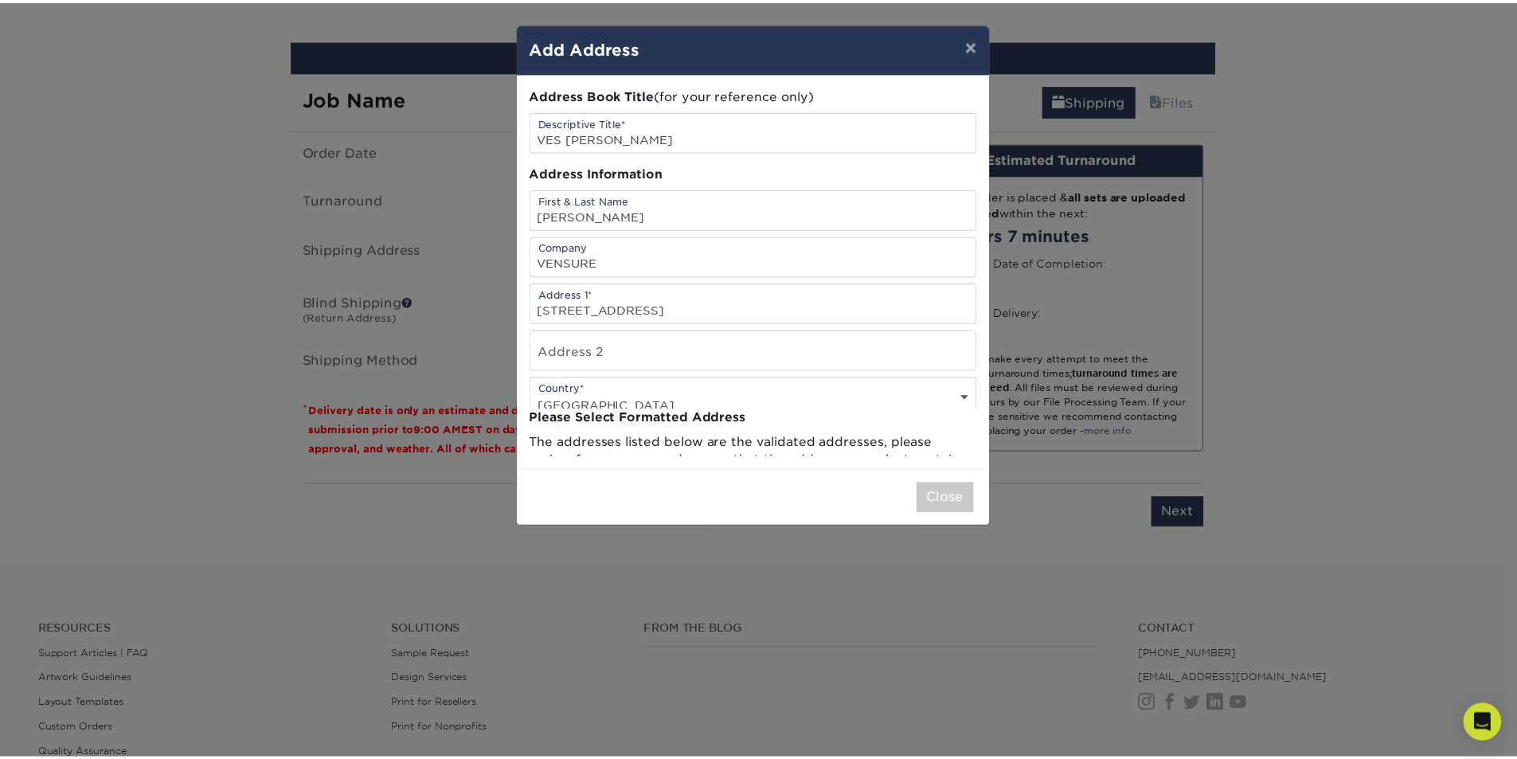
scroll to position [0, 0]
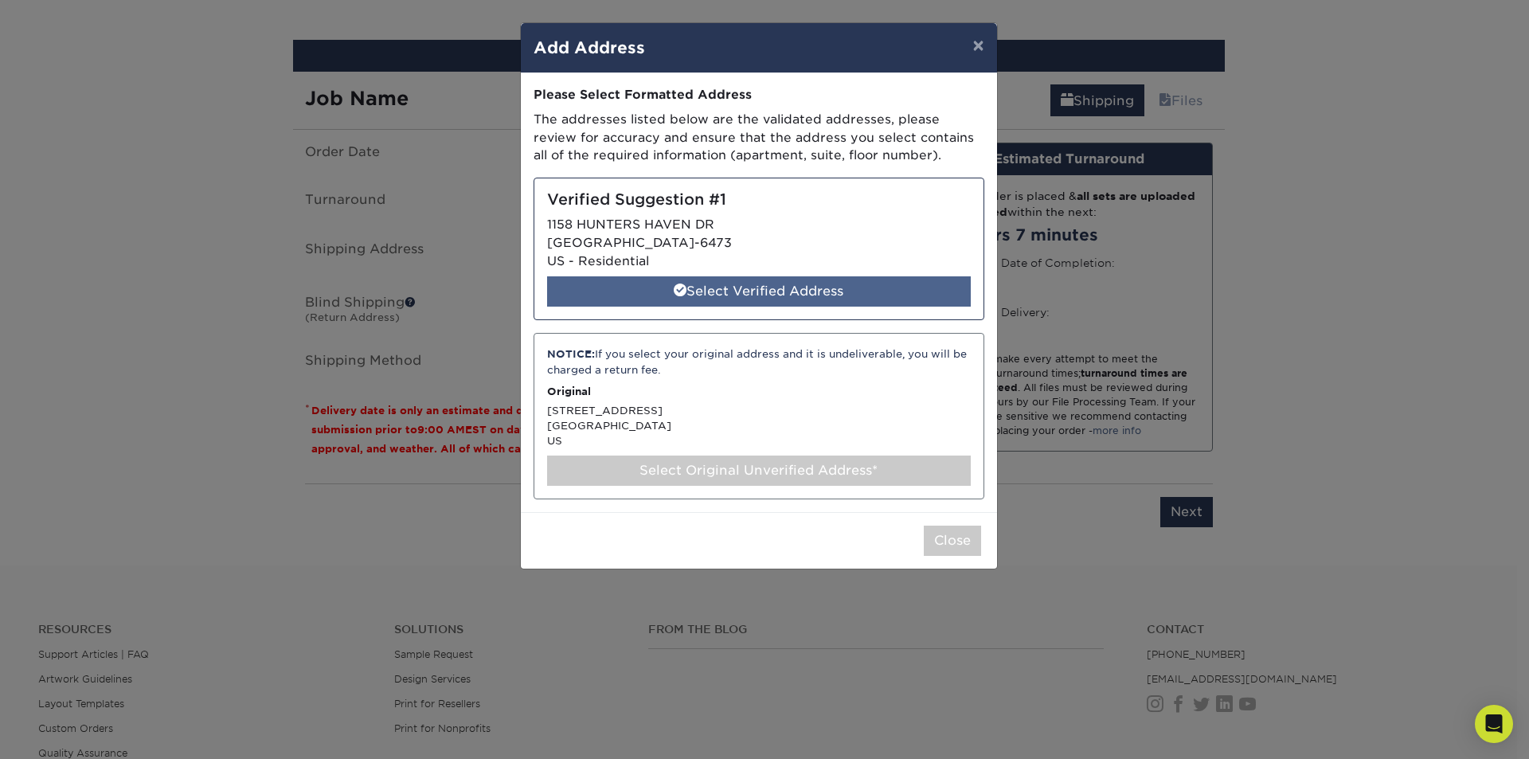
click at [882, 286] on div "Select Verified Address" at bounding box center [759, 291] width 424 height 30
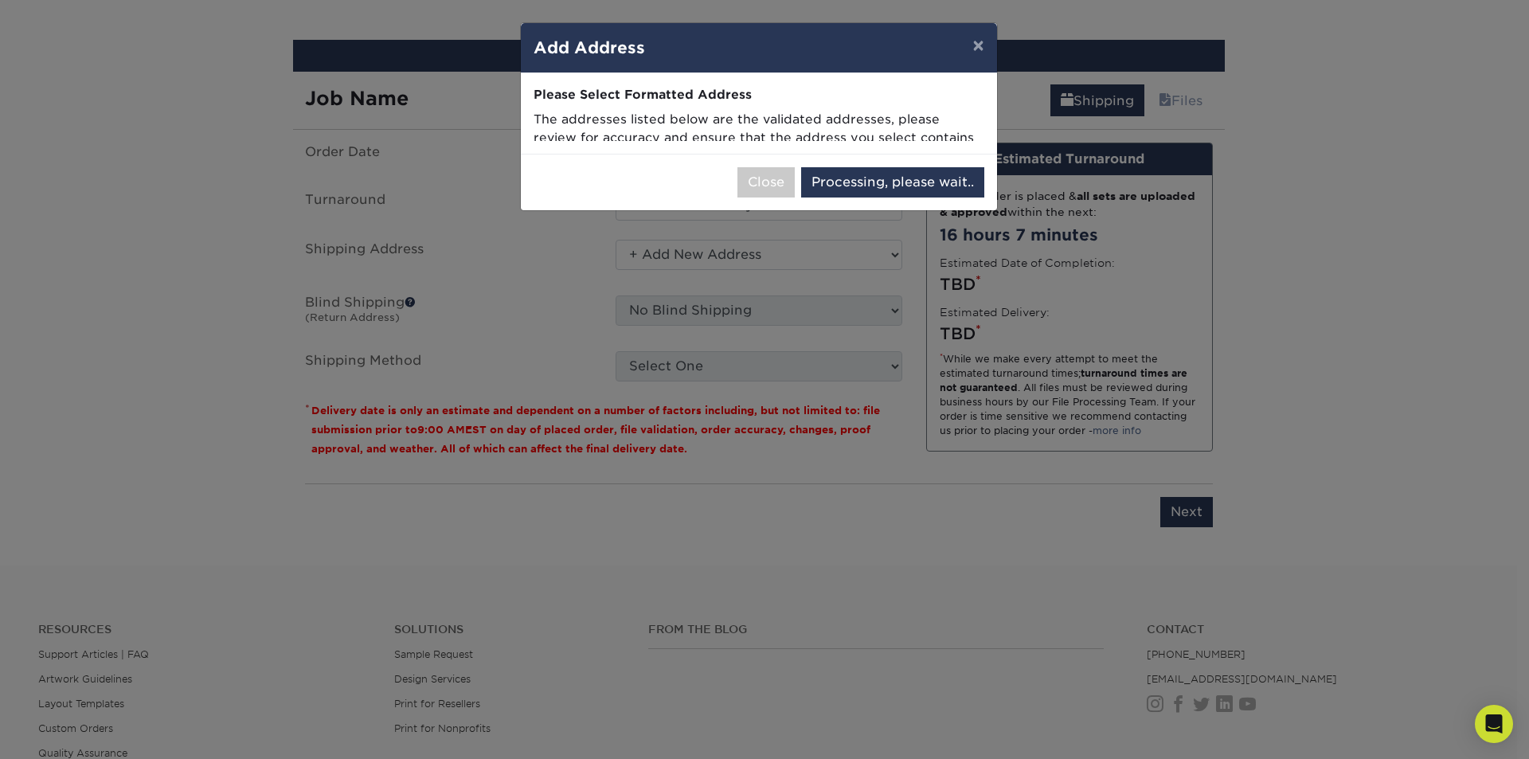
select select "285494"
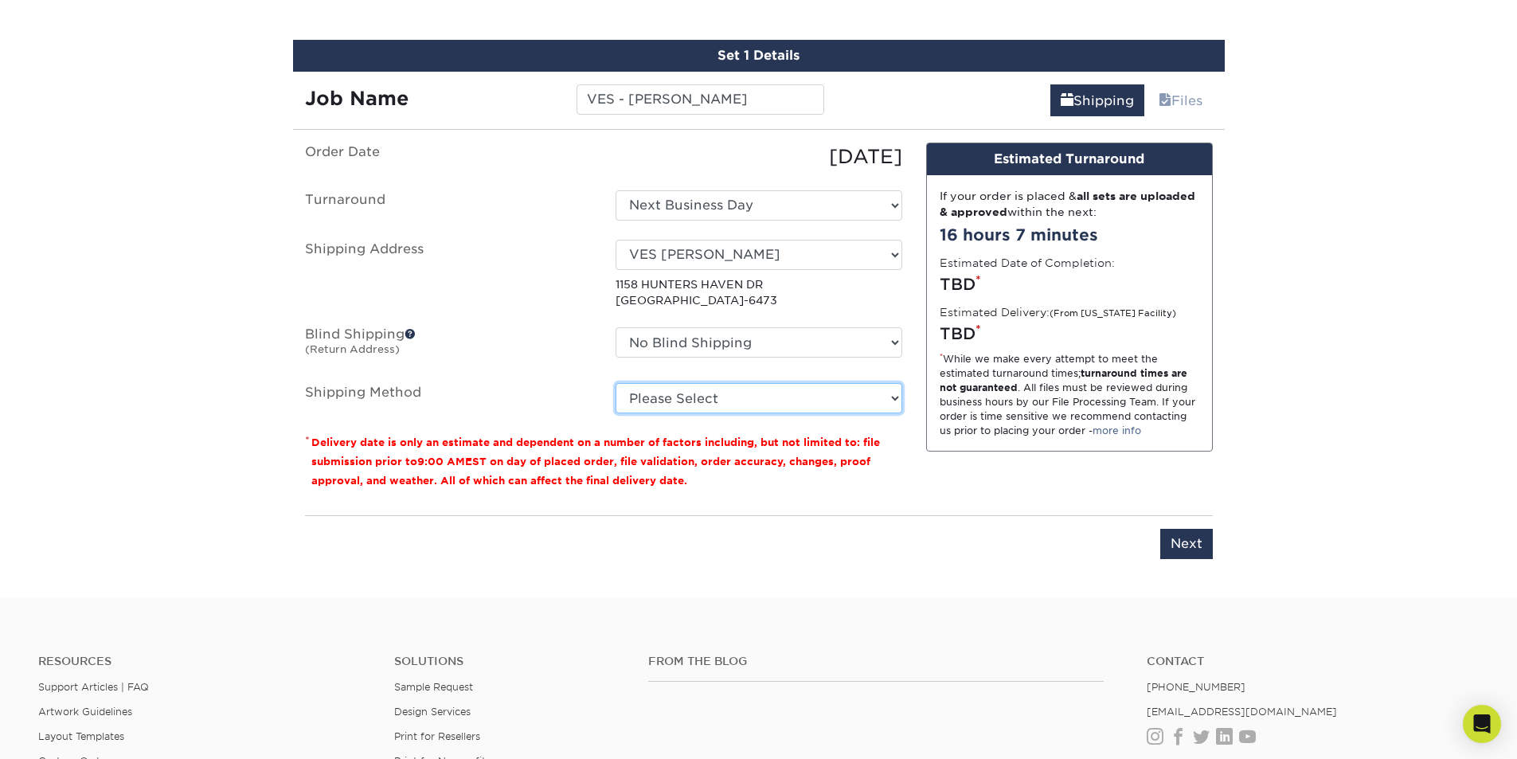
click at [812, 403] on select "Please Select Ground Shipping (+$7.84) 3 Day Shipping Service (+$20.04) 2 Day A…" at bounding box center [758, 398] width 287 height 30
select select "03"
click at [615, 383] on select "Please Select Ground Shipping (+$7.84) 3 Day Shipping Service (+$20.04) 2 Day A…" at bounding box center [758, 398] width 287 height 30
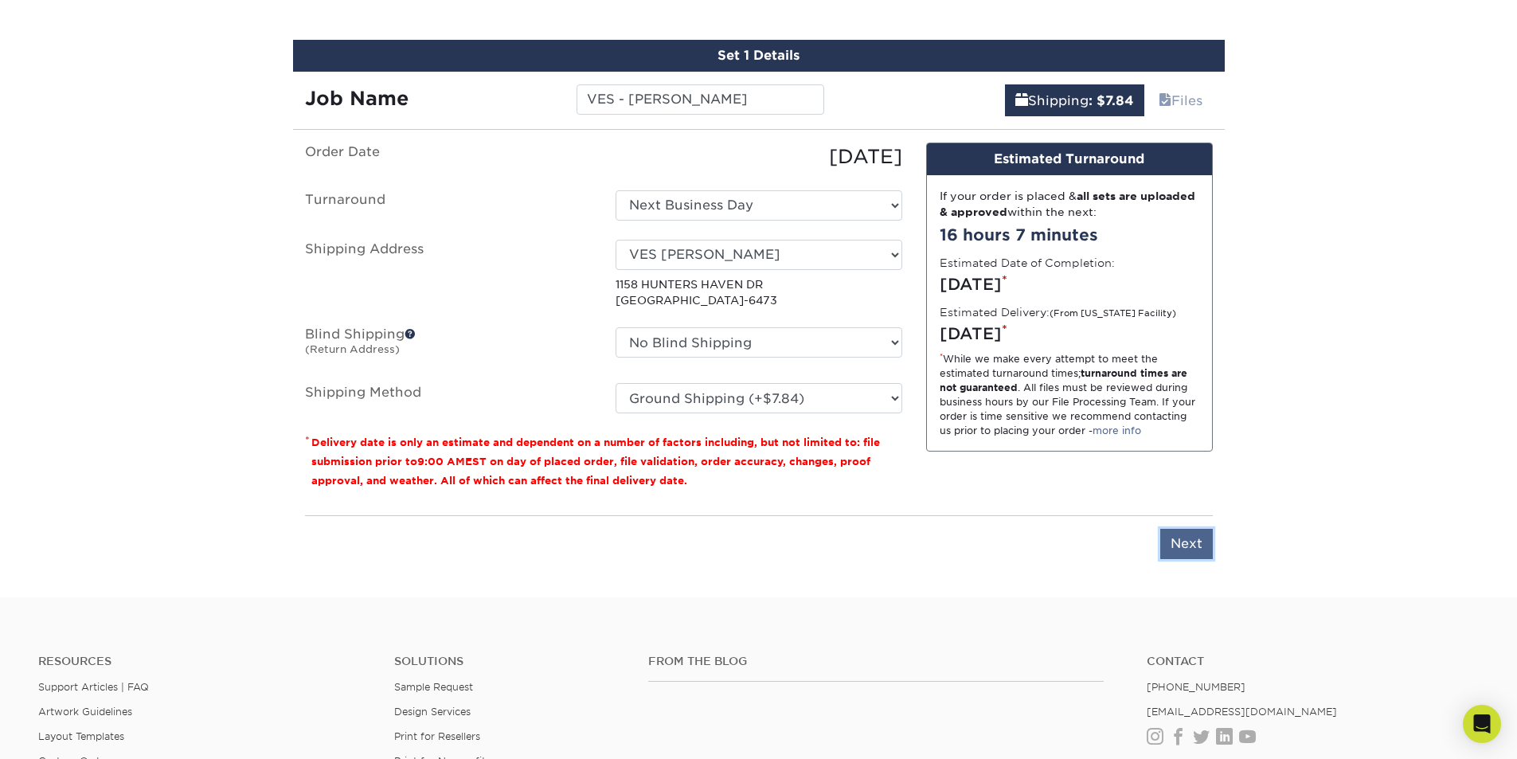
click at [1195, 549] on input "Next" at bounding box center [1186, 544] width 53 height 30
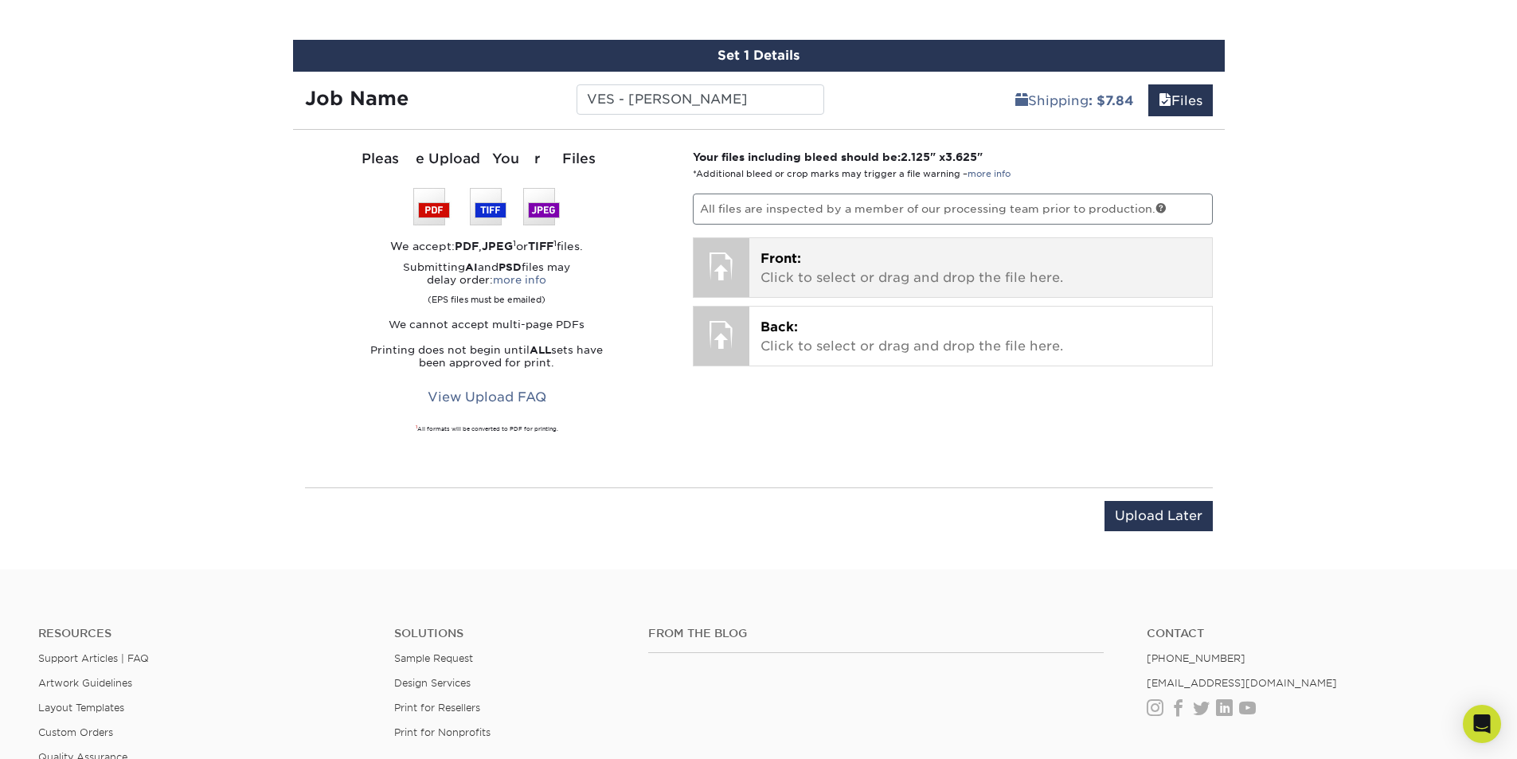
click at [814, 254] on p "Front: Click to select or drag and drop the file here." at bounding box center [980, 268] width 440 height 38
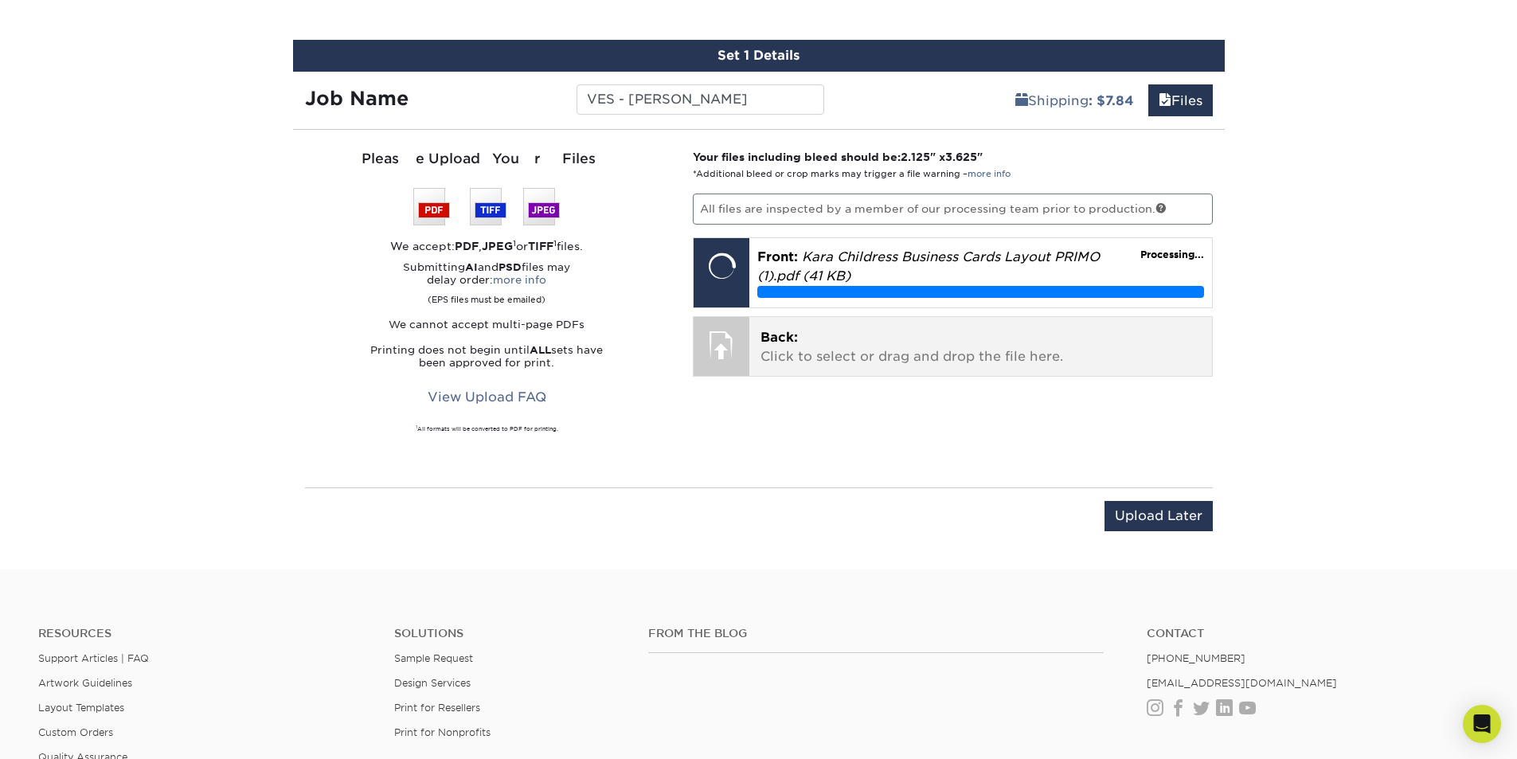
click at [845, 362] on p "Back: Click to select or drag and drop the file here." at bounding box center [980, 347] width 440 height 38
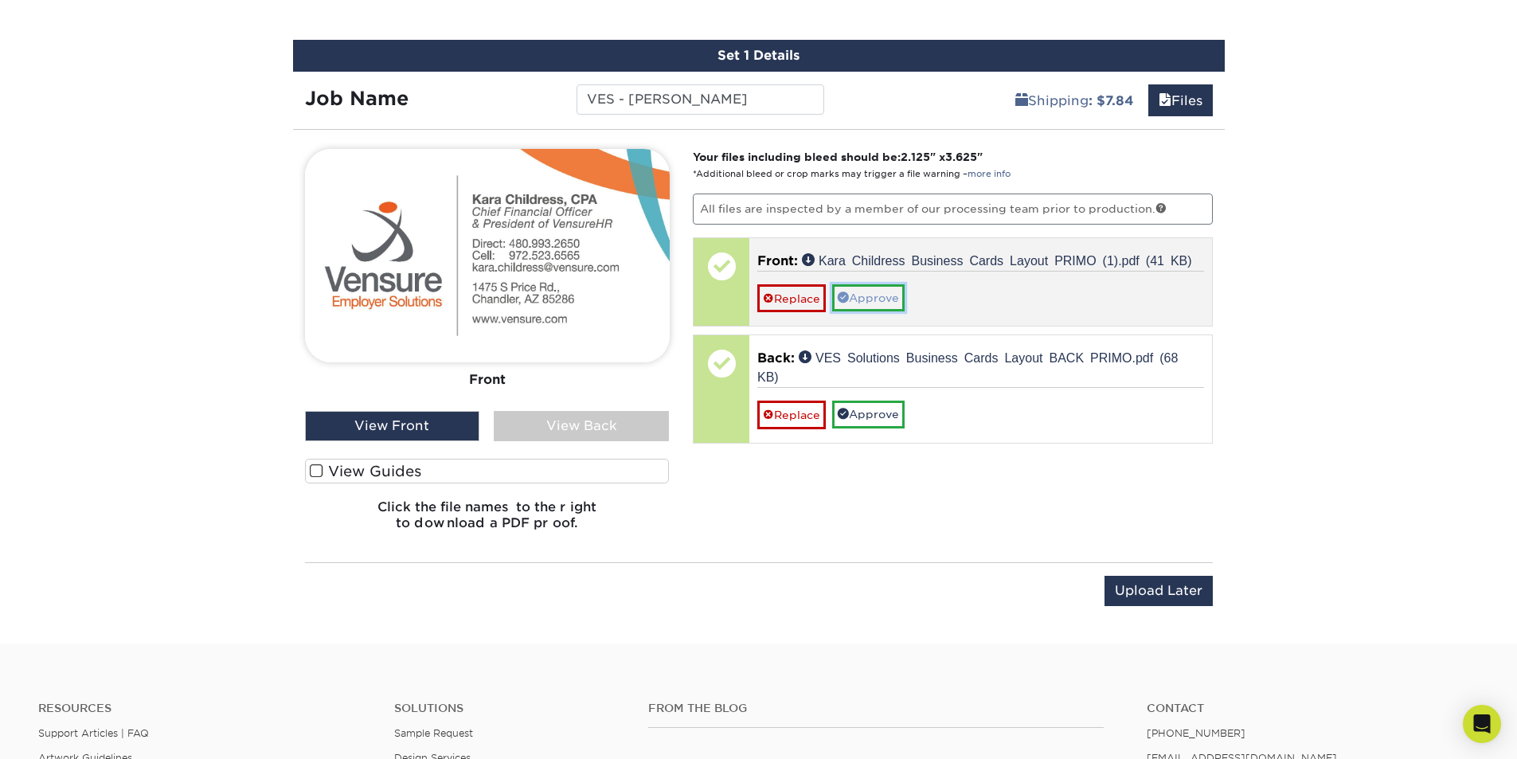
click at [898, 297] on link "Approve" at bounding box center [868, 297] width 72 height 27
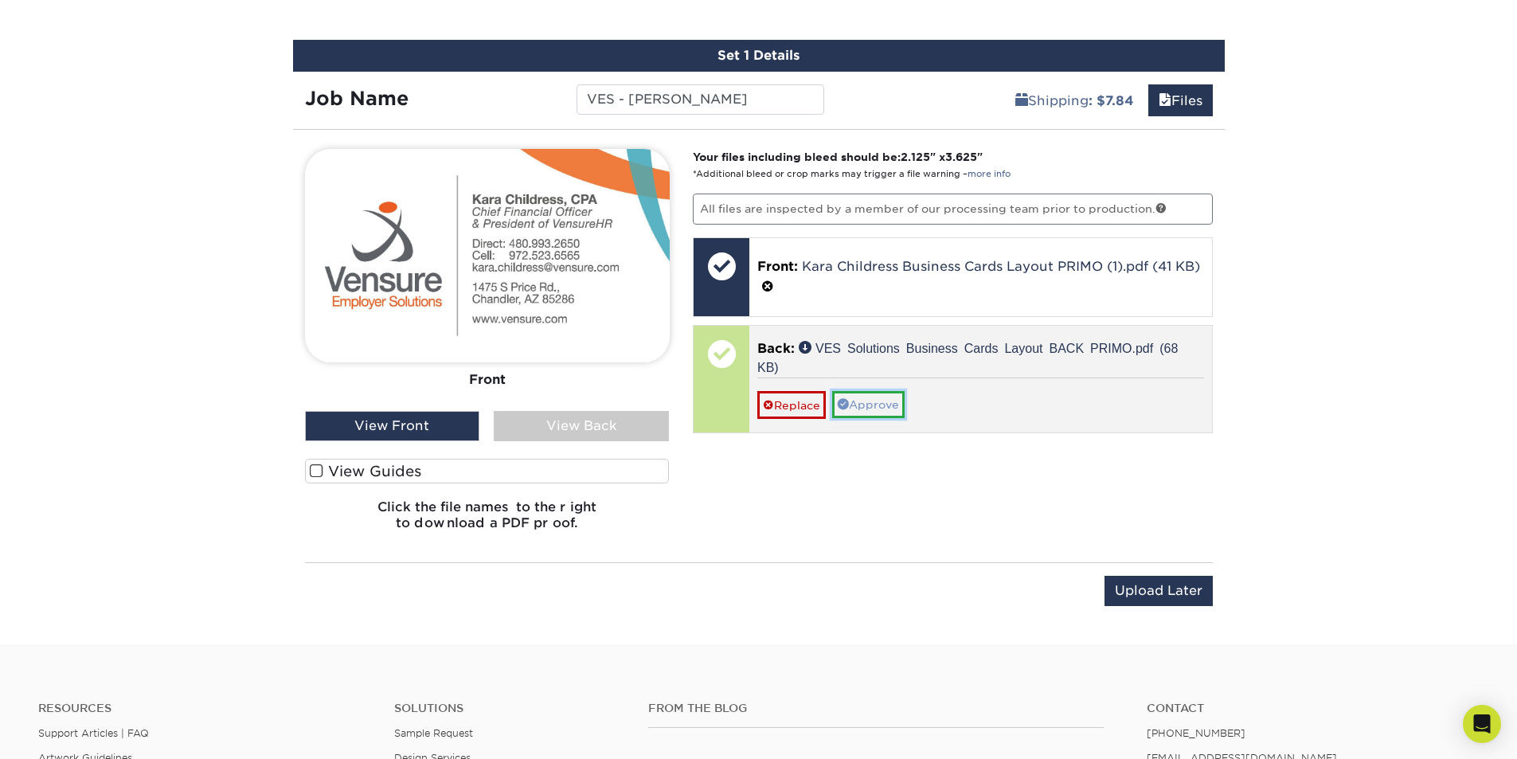
click at [882, 401] on link "Approve" at bounding box center [868, 404] width 72 height 27
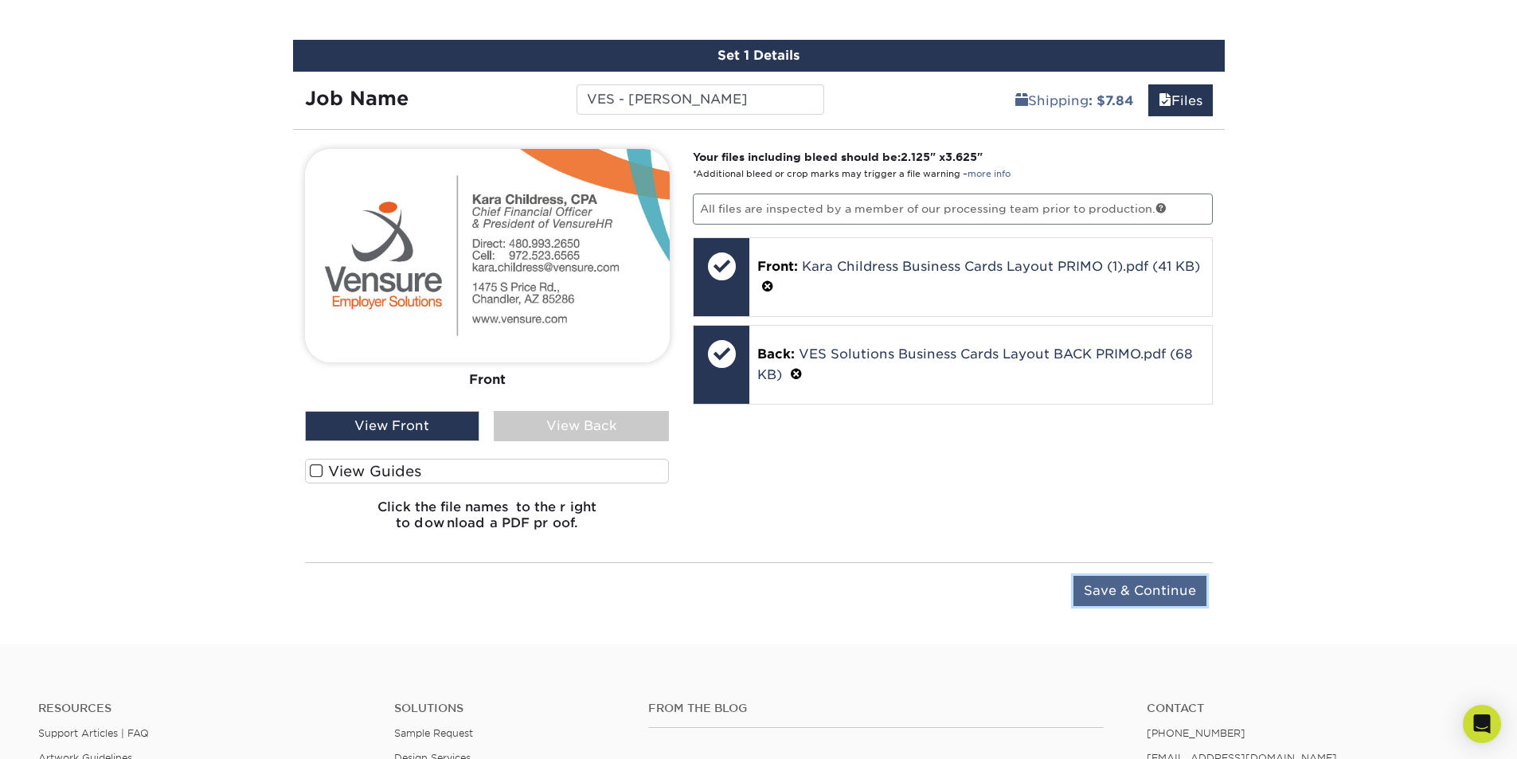
click at [1131, 598] on input "Save & Continue" at bounding box center [1139, 591] width 133 height 30
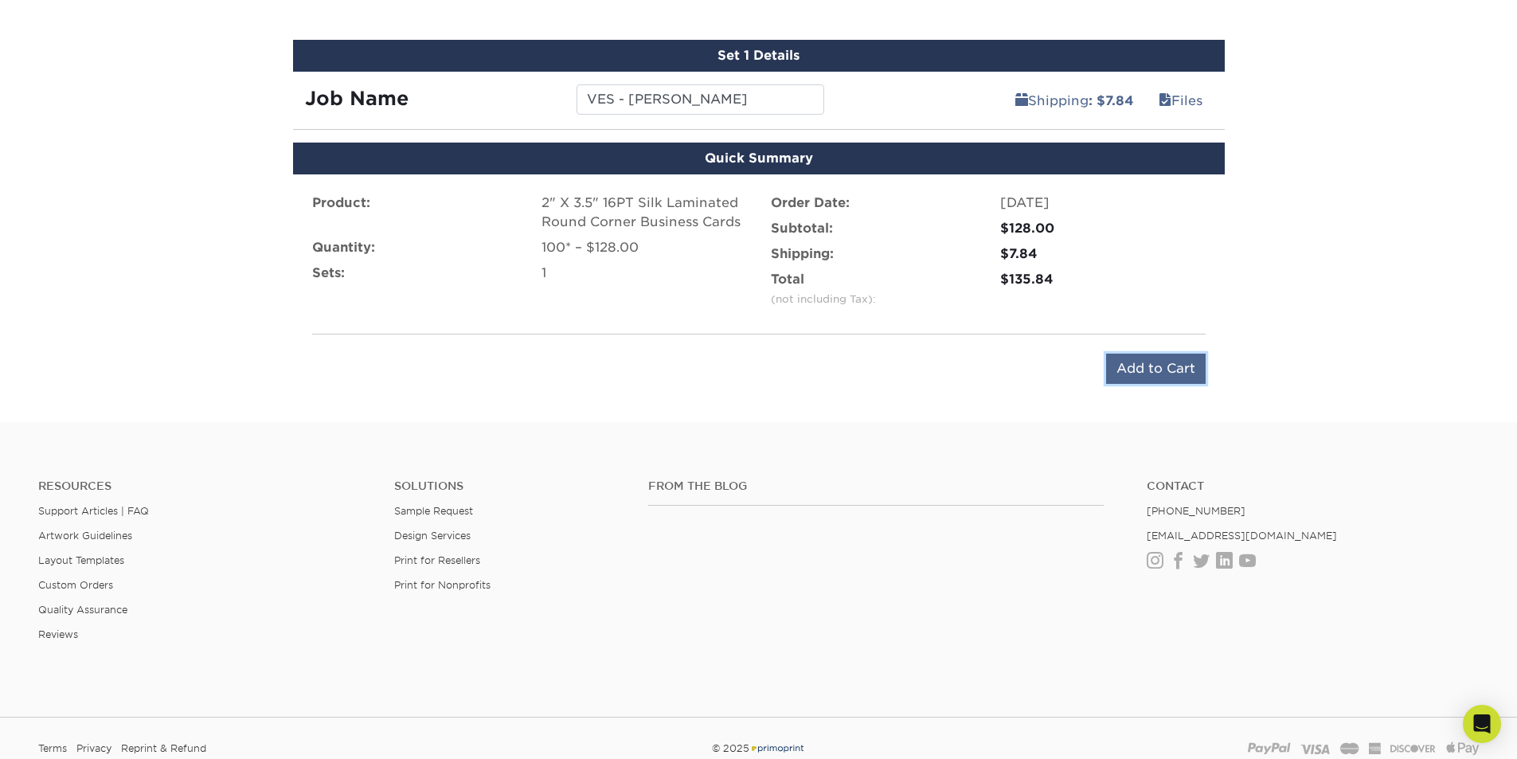
click at [1147, 365] on input "Add to Cart" at bounding box center [1156, 368] width 100 height 30
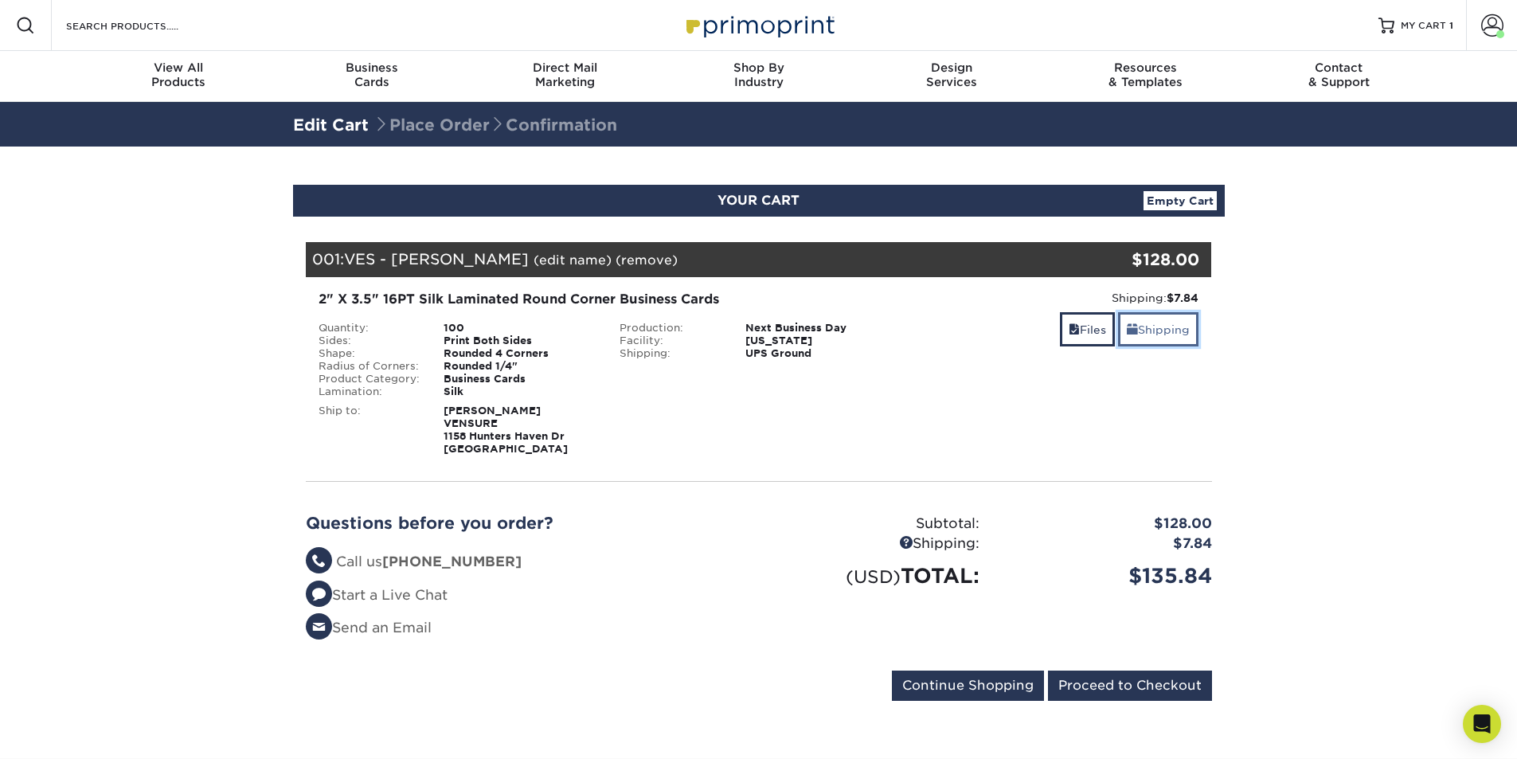
click at [1138, 343] on link "Shipping" at bounding box center [1158, 329] width 80 height 34
click at [1195, 334] on link "Shipping" at bounding box center [1158, 329] width 80 height 34
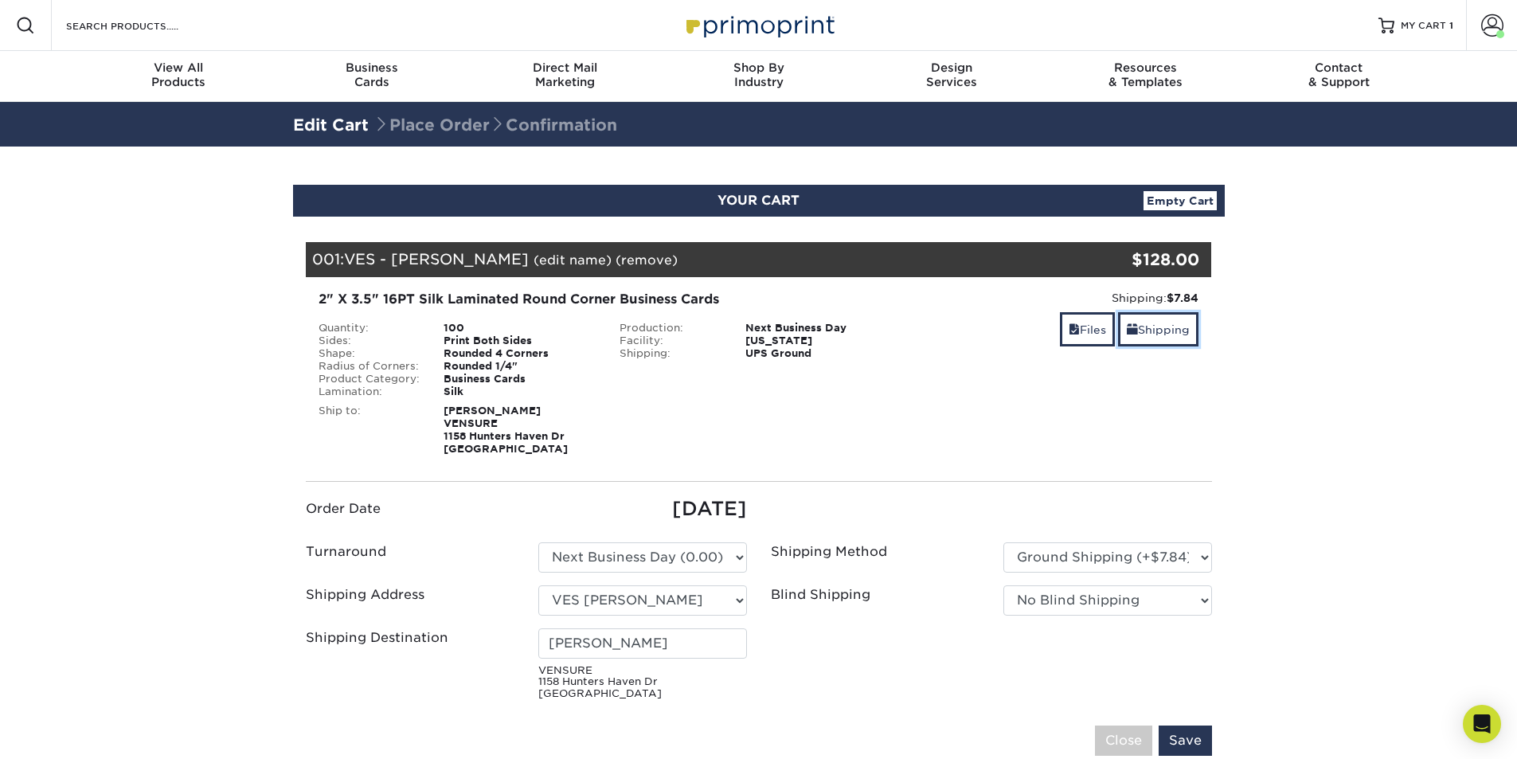
scroll to position [239, 0]
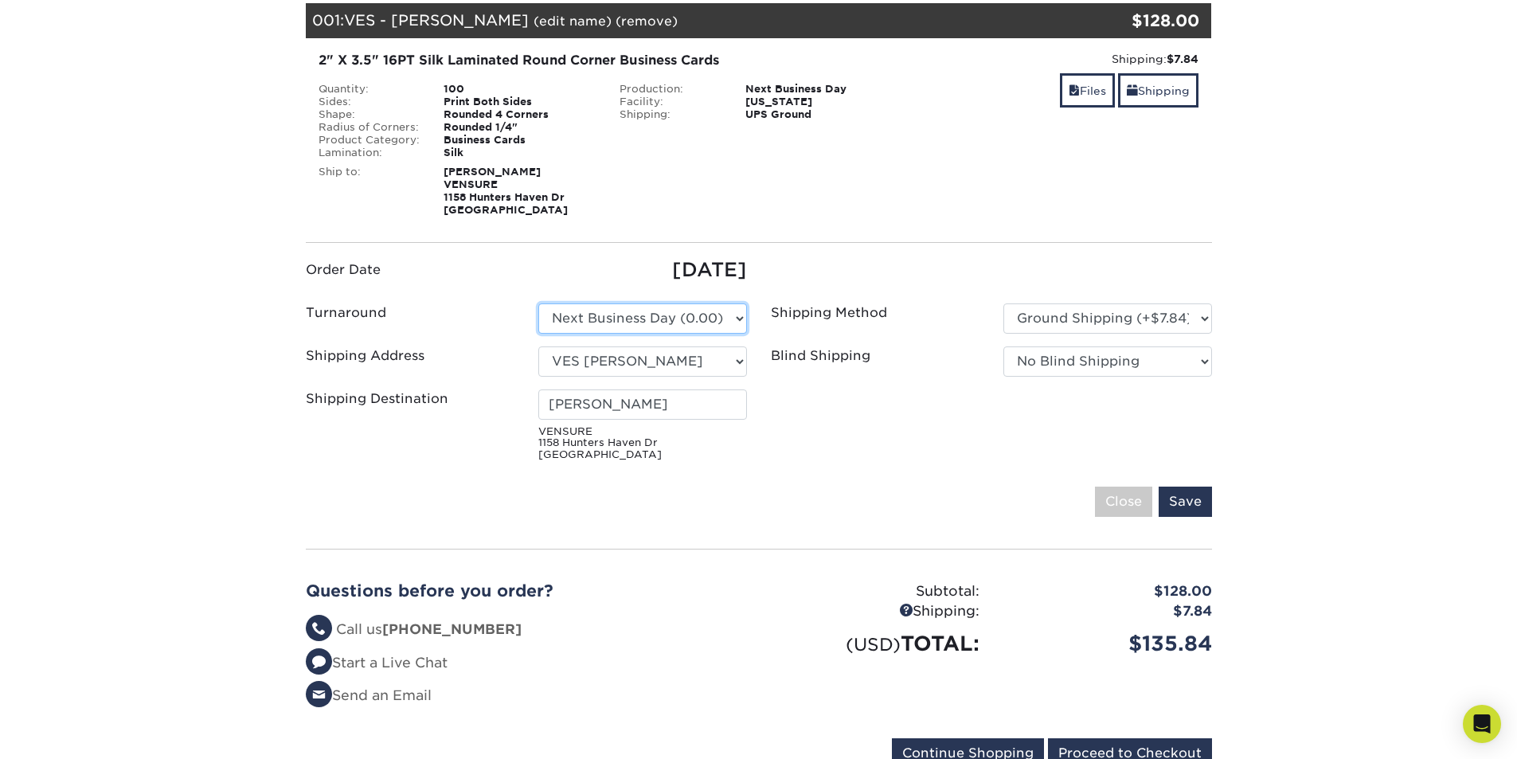
click at [717, 317] on select "Please Select 2 Business Days (0.00) 2-4 Business Days (0.00) Next Business Day…" at bounding box center [642, 318] width 209 height 30
click at [1080, 317] on select "Please Select Ground Shipping (+$7.84) 3 Day Shipping Service (+$20.04) 2 Day A…" at bounding box center [1107, 318] width 209 height 30
select select "01"
click at [1003, 303] on select "Please Select Ground Shipping (+$7.84) 3 Day Shipping Service (+$20.04) 2 Day A…" at bounding box center [1107, 318] width 209 height 30
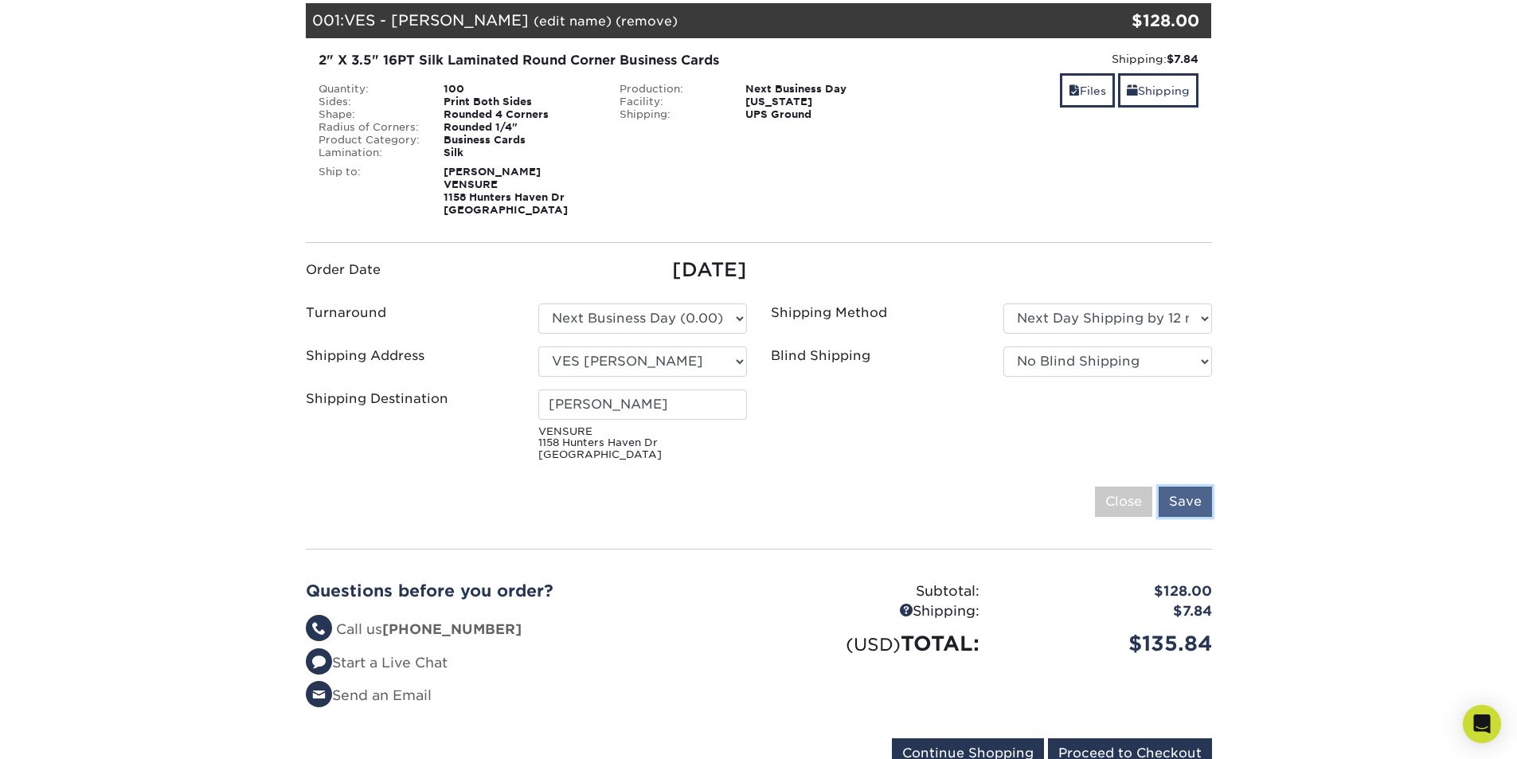
click at [1207, 503] on input "Save" at bounding box center [1184, 501] width 53 height 30
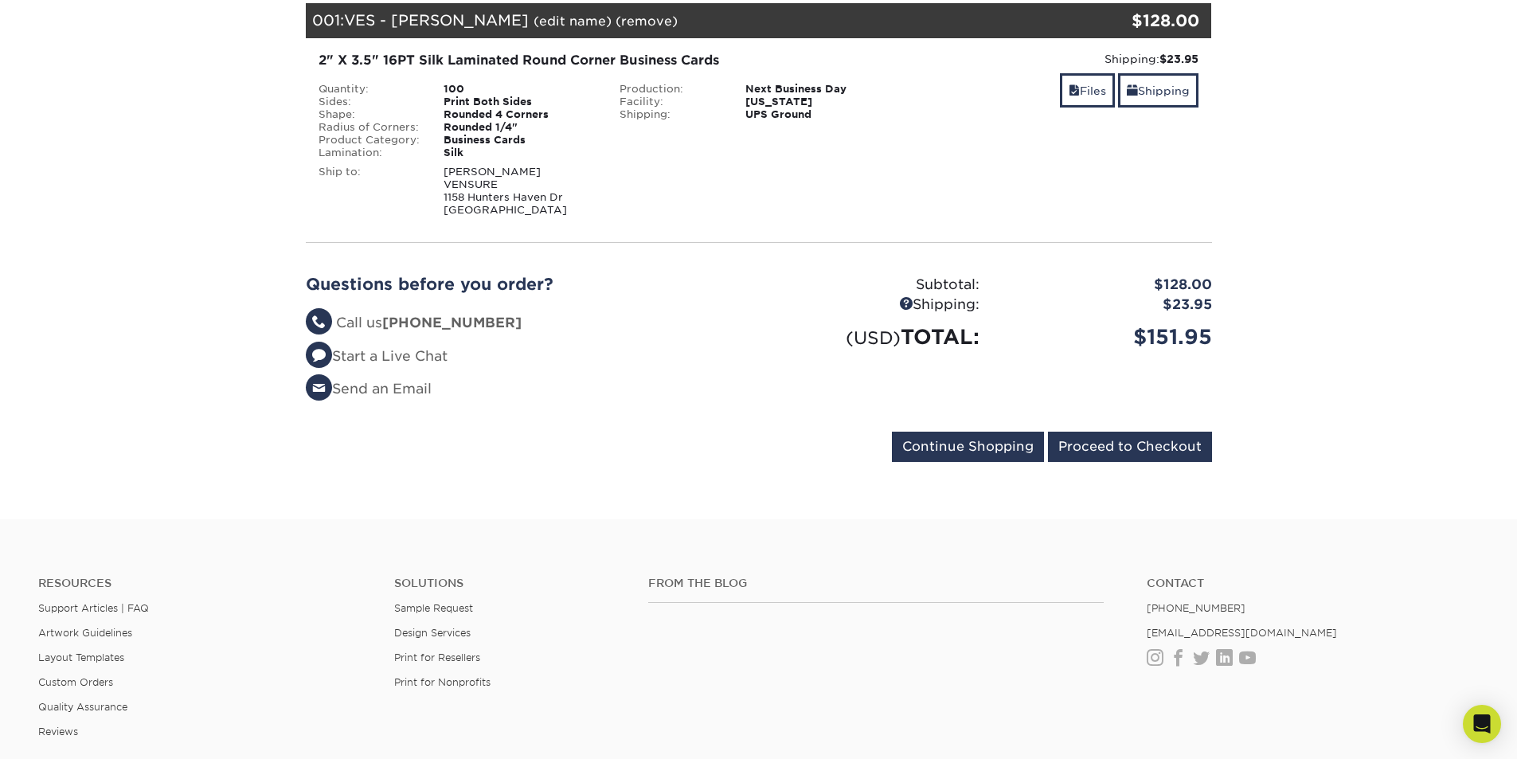
scroll to position [80, 0]
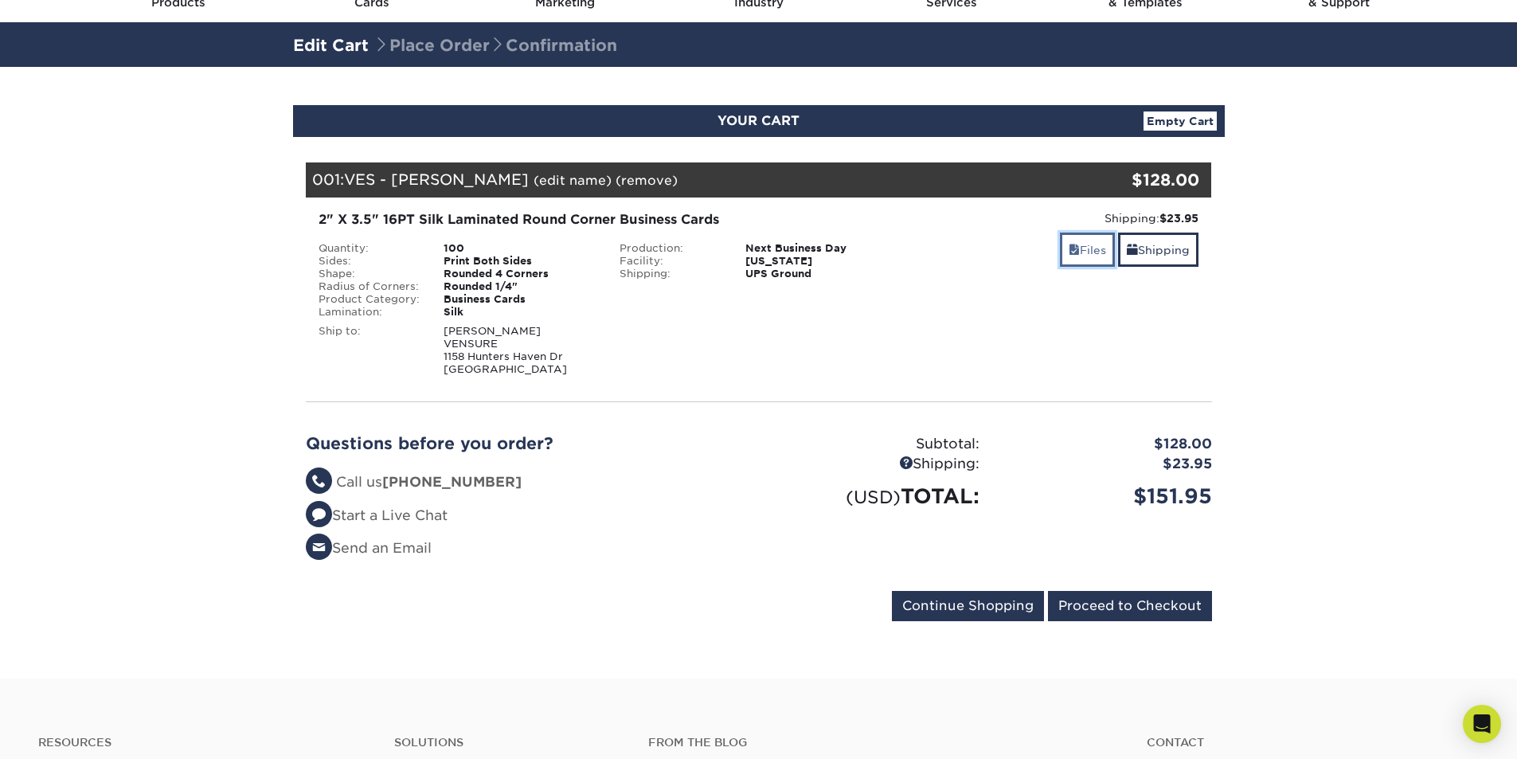
click at [1085, 256] on link "Files" at bounding box center [1087, 249] width 55 height 34
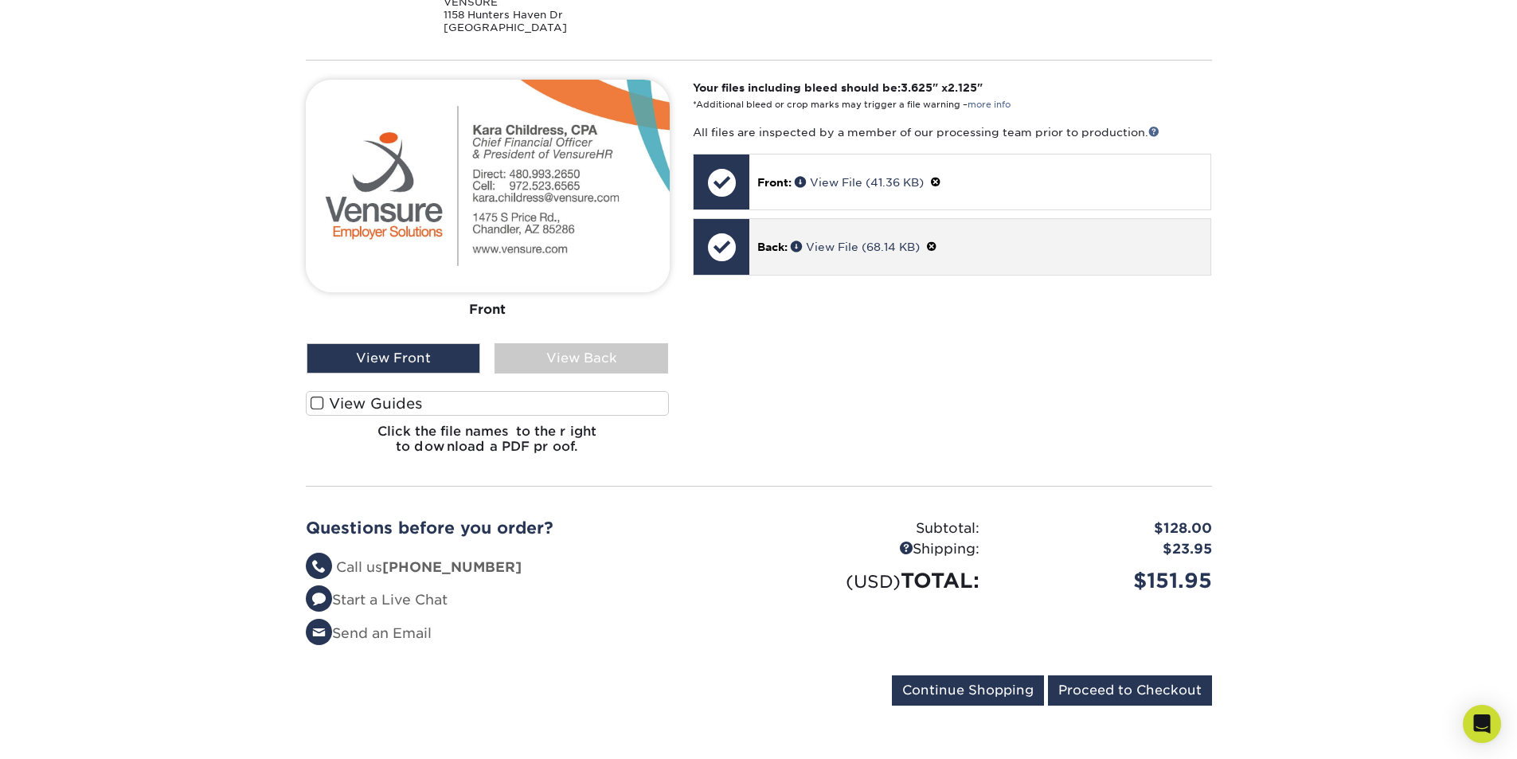
scroll to position [398, 0]
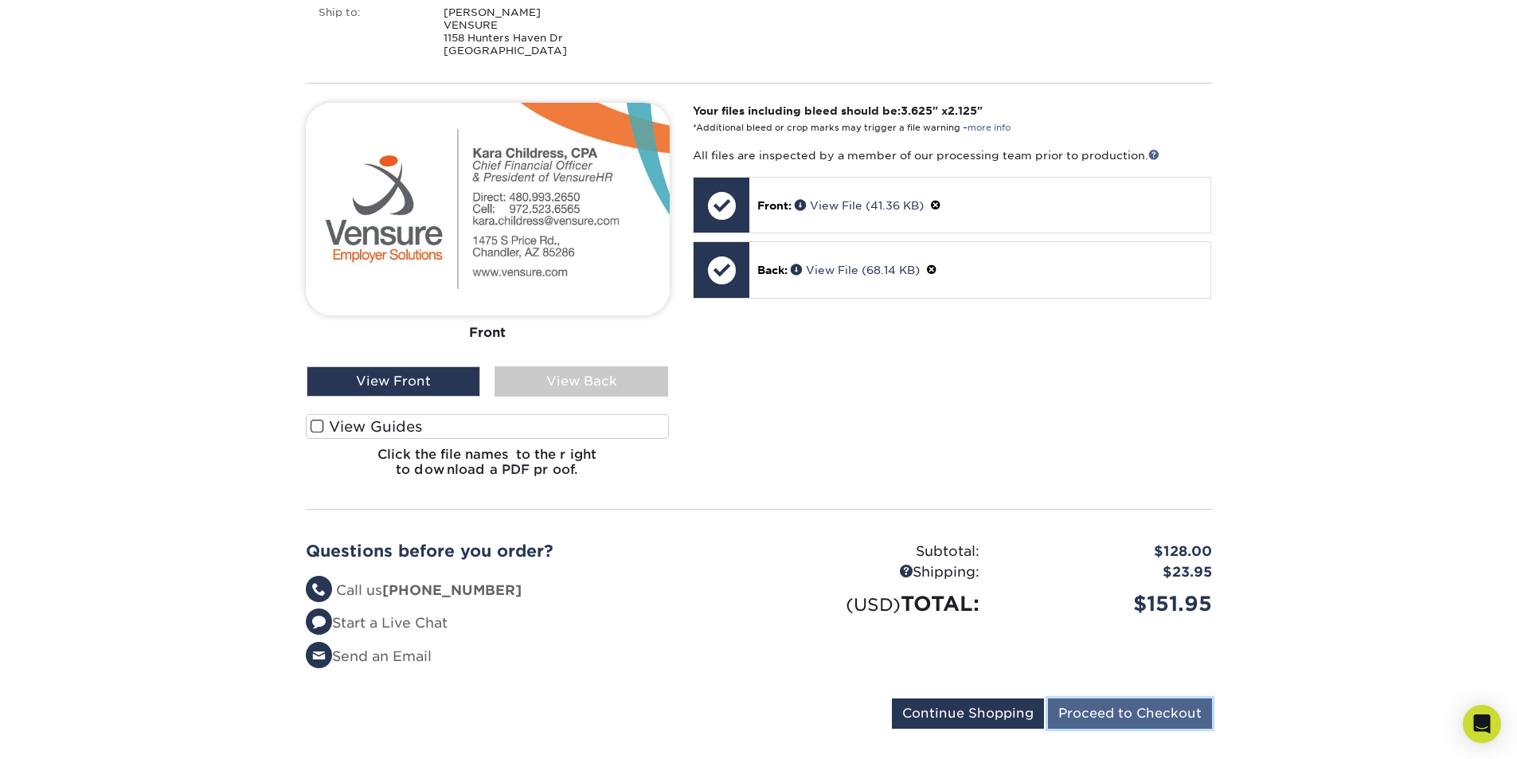
click at [1162, 702] on input "Proceed to Checkout" at bounding box center [1130, 713] width 164 height 30
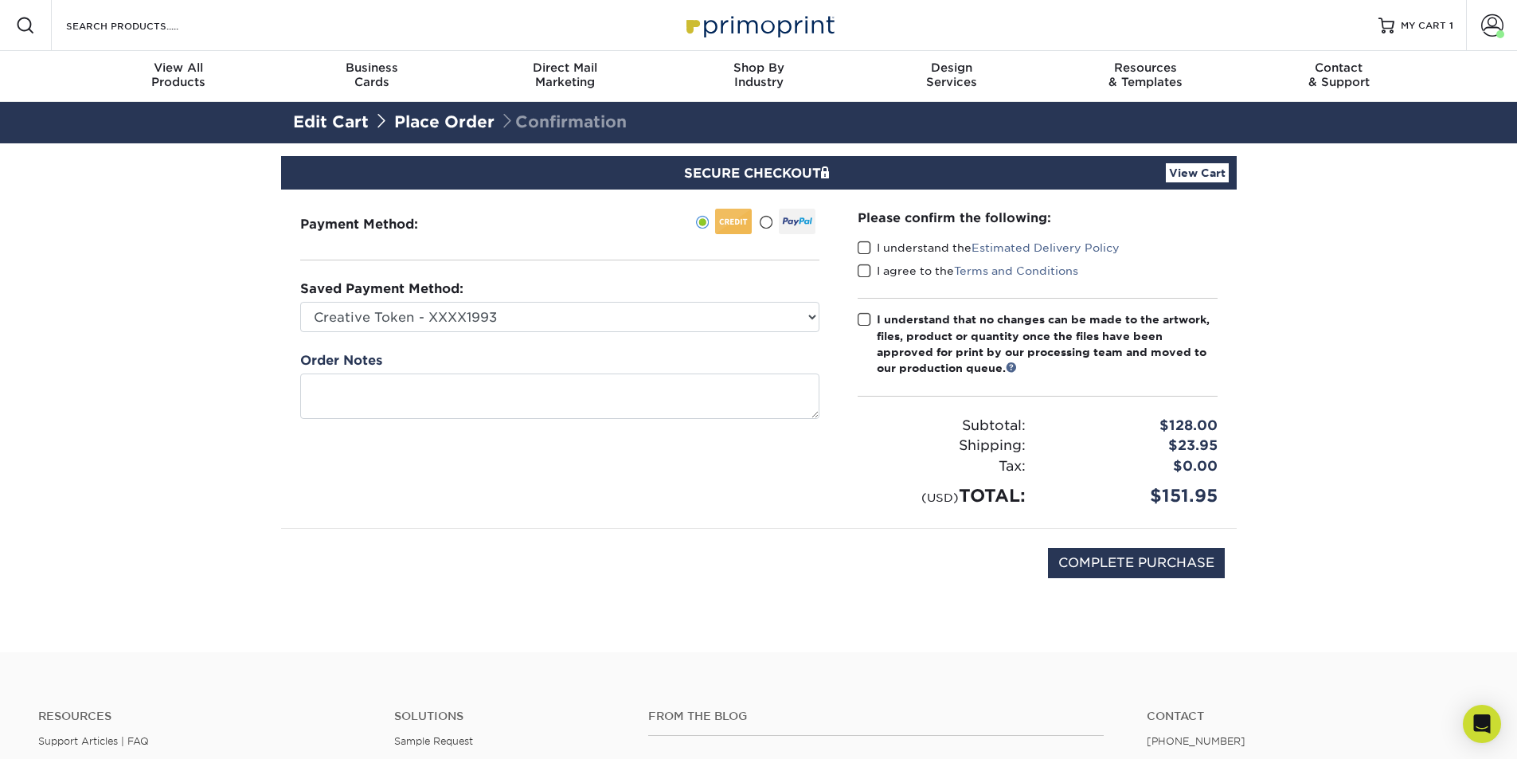
click at [865, 241] on span at bounding box center [864, 247] width 14 height 15
click at [0, 0] on input "I understand the Estimated Delivery Policy" at bounding box center [0, 0] width 0 height 0
click at [867, 275] on span at bounding box center [864, 271] width 14 height 15
click at [0, 0] on input "I agree to the Terms and Conditions" at bounding box center [0, 0] width 0 height 0
click at [869, 310] on div "Please confirm the following: I understand the Estimated Delivery Policy I agre…" at bounding box center [1037, 359] width 360 height 300
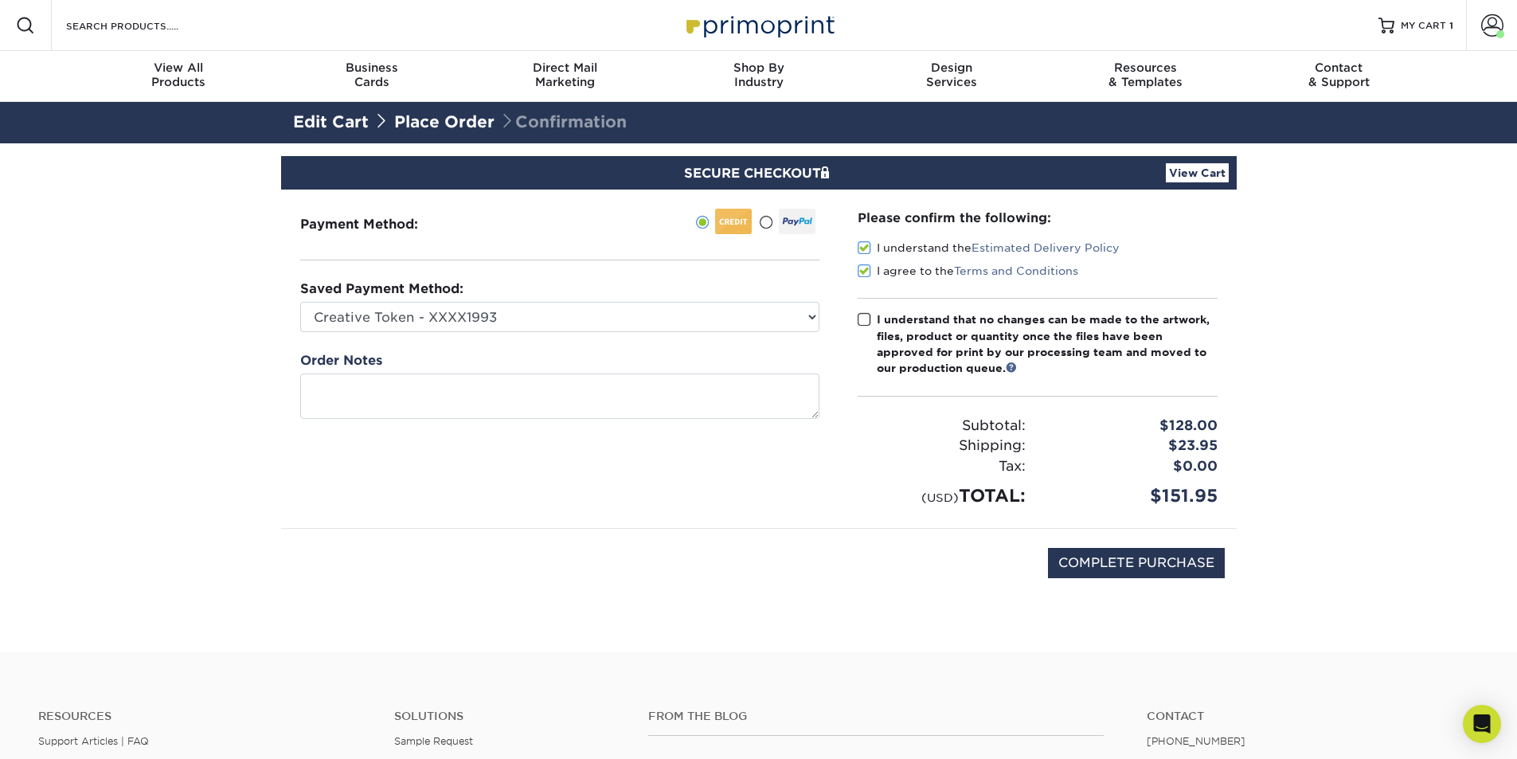
click at [866, 325] on span at bounding box center [864, 319] width 14 height 15
click at [0, 0] on input "I understand that no changes can be made to the artwork, files, product or quan…" at bounding box center [0, 0] width 0 height 0
click at [660, 320] on select "Creative Token - XXXX1993 Anthony Falzone Human Capital - XXXX1004 Eric - Insur…" at bounding box center [559, 317] width 519 height 30
select select "75015"
click at [300, 302] on select "Creative Token - XXXX1993 Anthony Falzone Human Capital - XXXX1004 Eric - Insur…" at bounding box center [559, 317] width 519 height 30
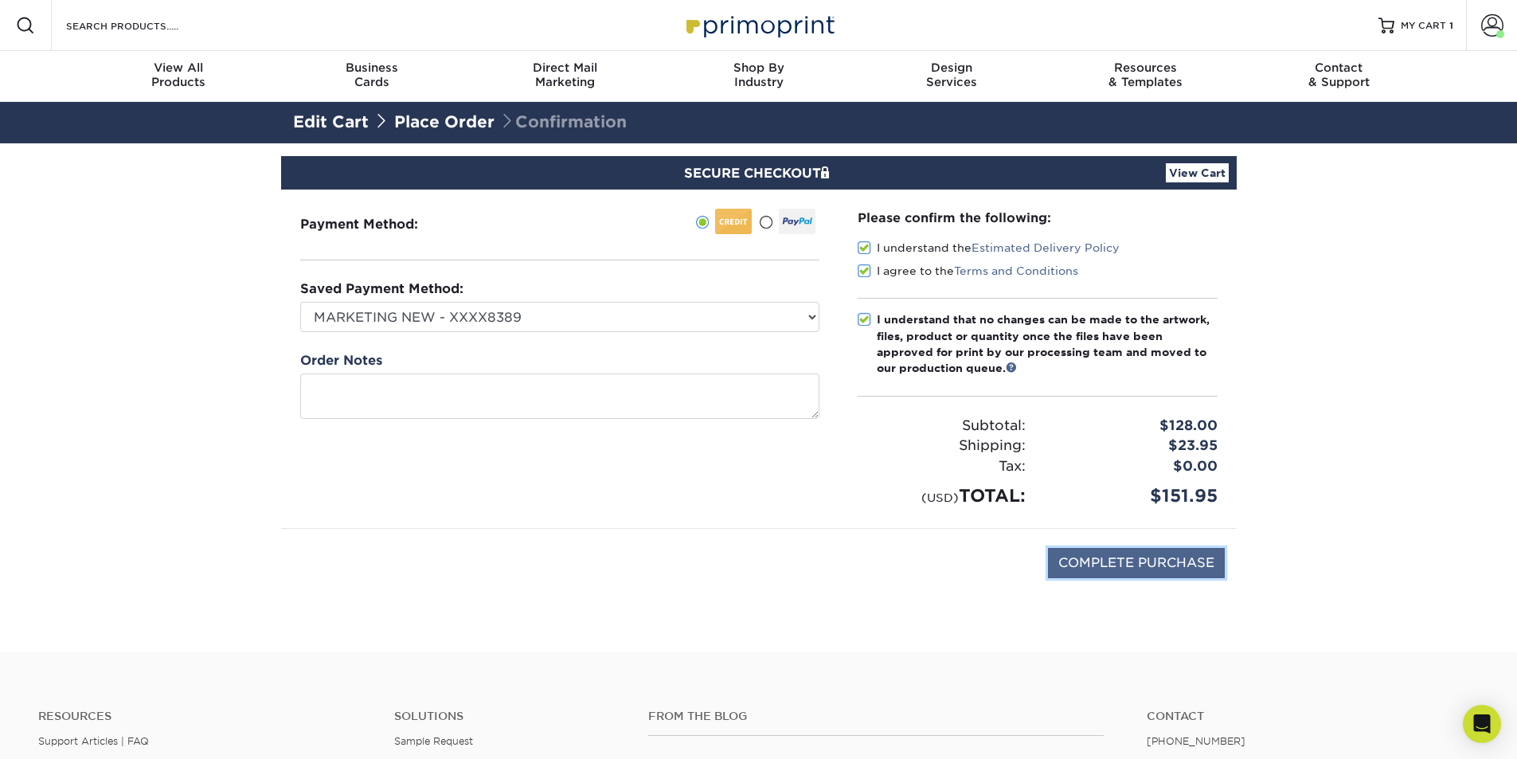
click at [1103, 563] on input "COMPLETE PURCHASE" at bounding box center [1136, 563] width 177 height 30
type input "PROCESSING, PLEASE WAIT..."
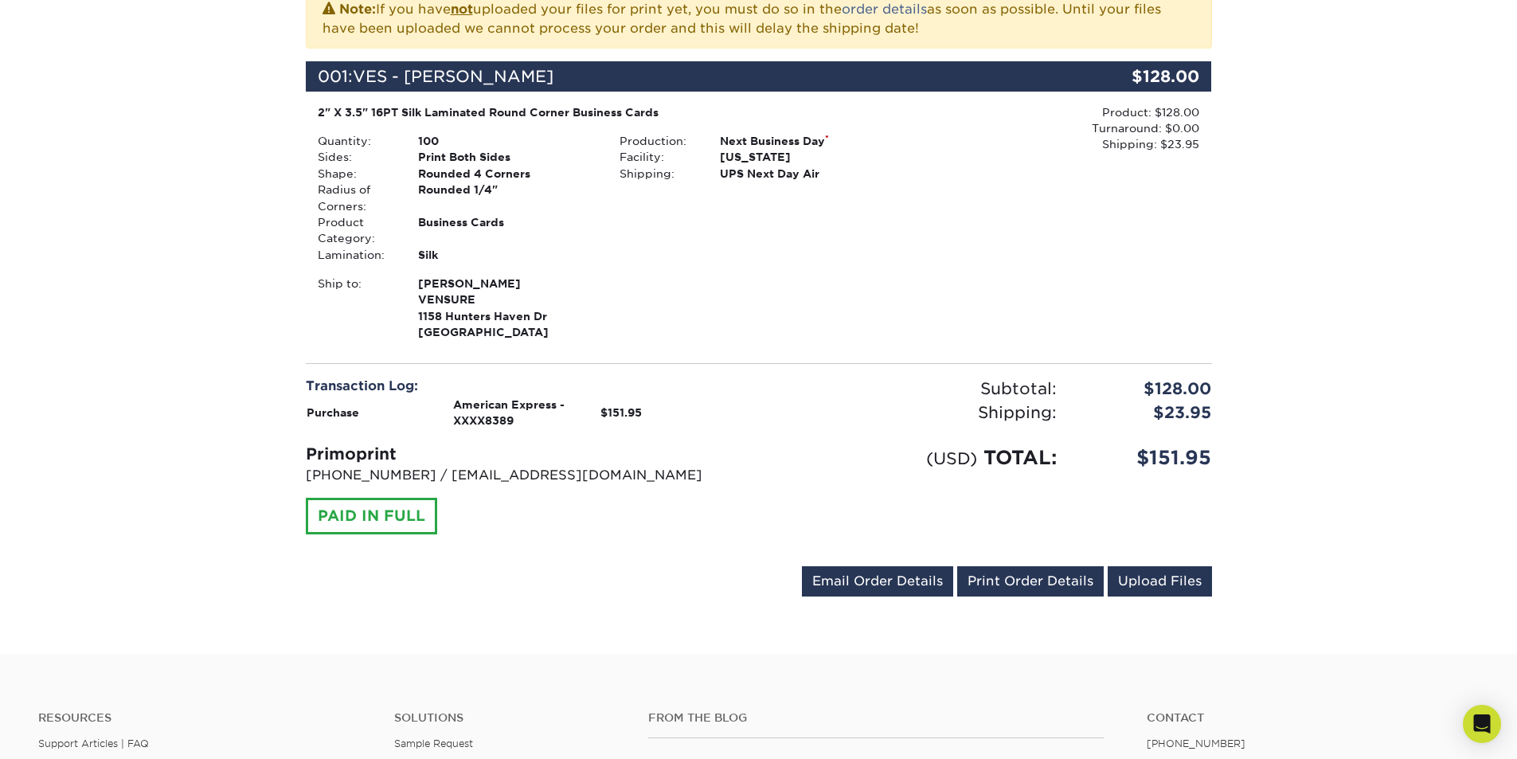
scroll to position [398, 0]
